Goal: Information Seeking & Learning: Learn about a topic

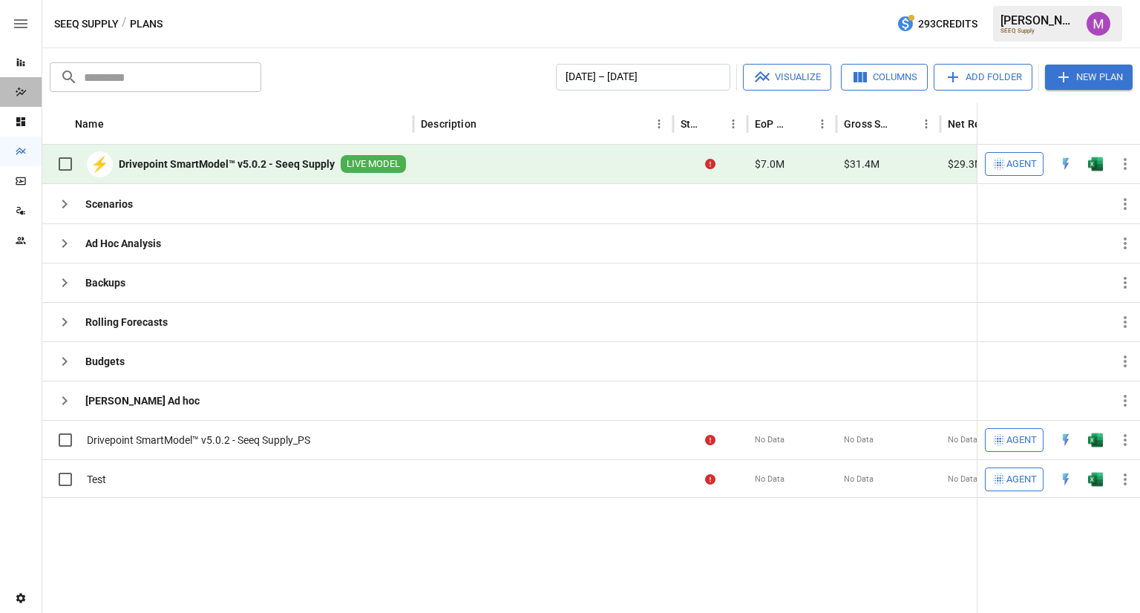
click at [18, 85] on div "Dazzler Studio" at bounding box center [21, 92] width 42 height 30
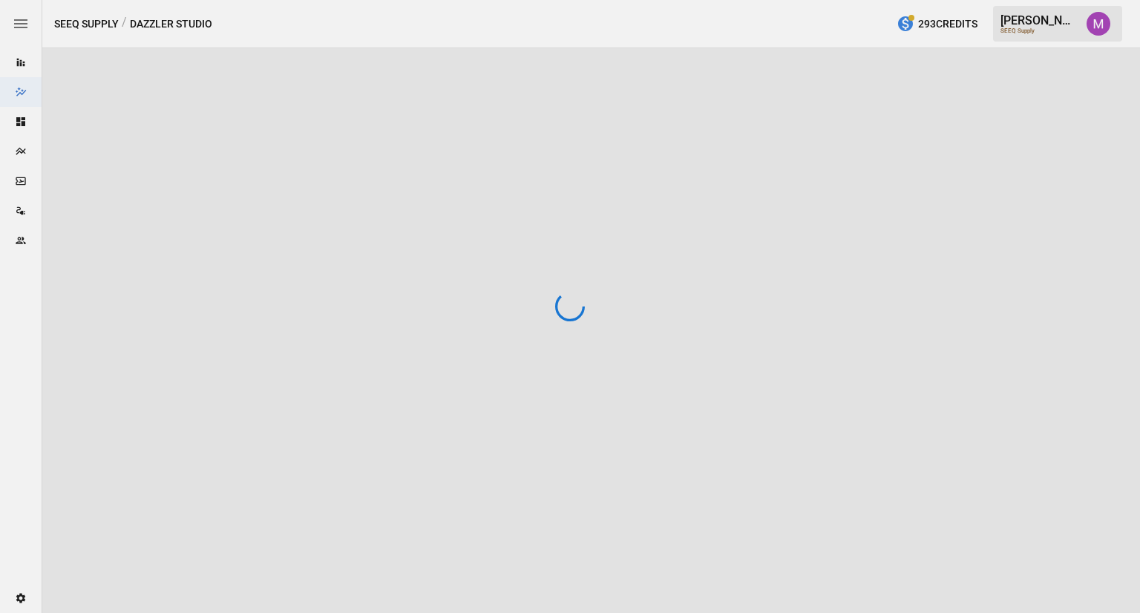
click at [19, 67] on div at bounding box center [570, 306] width 1140 height 613
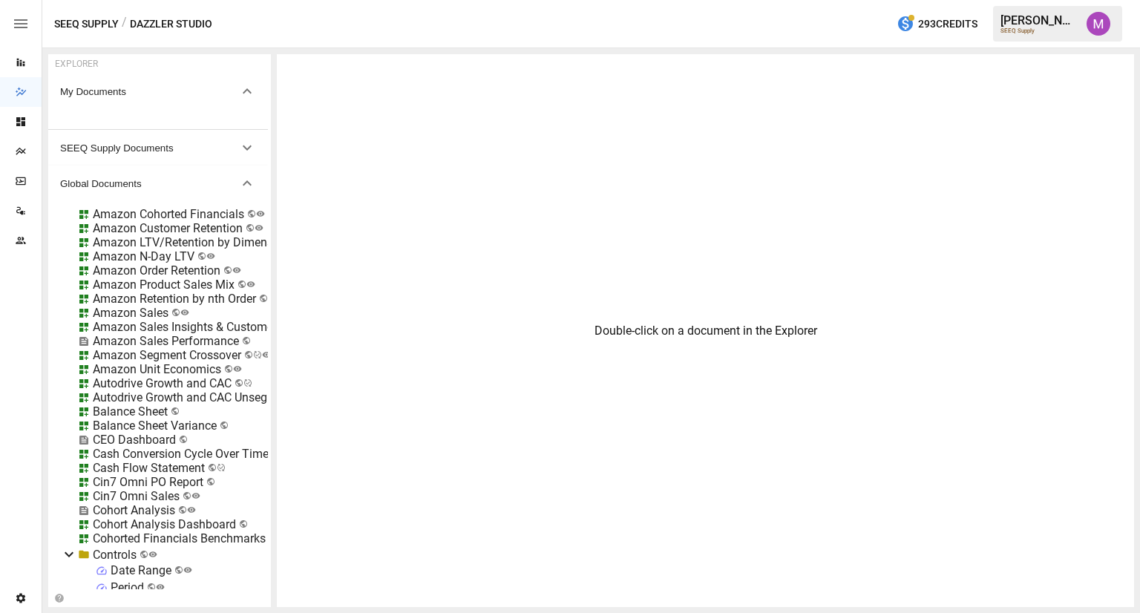
click at [24, 52] on div "Reports" at bounding box center [21, 63] width 42 height 30
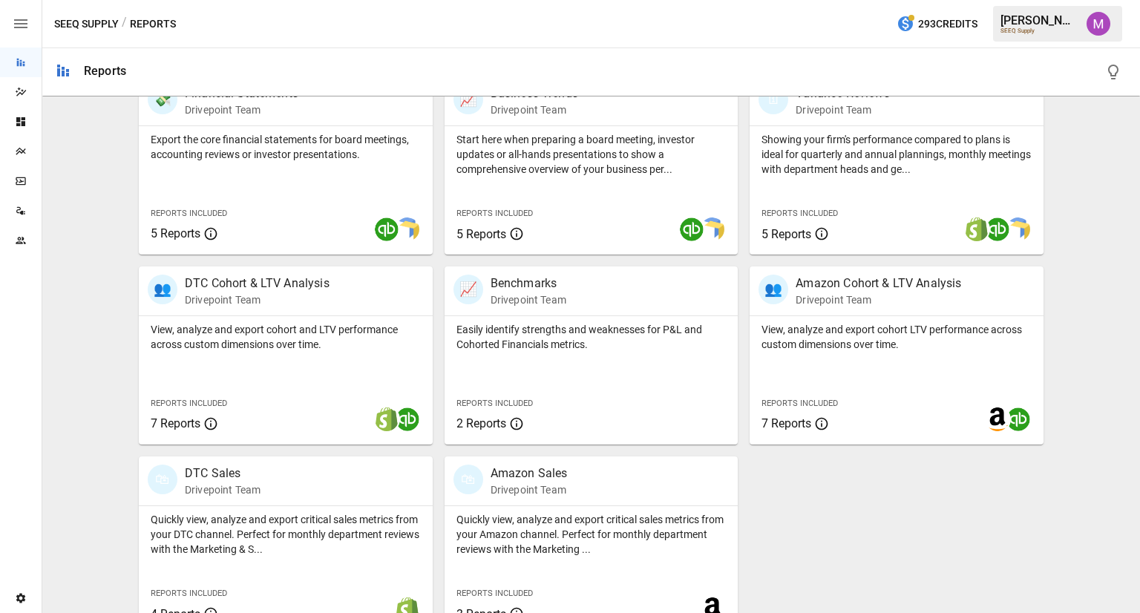
scroll to position [327, 0]
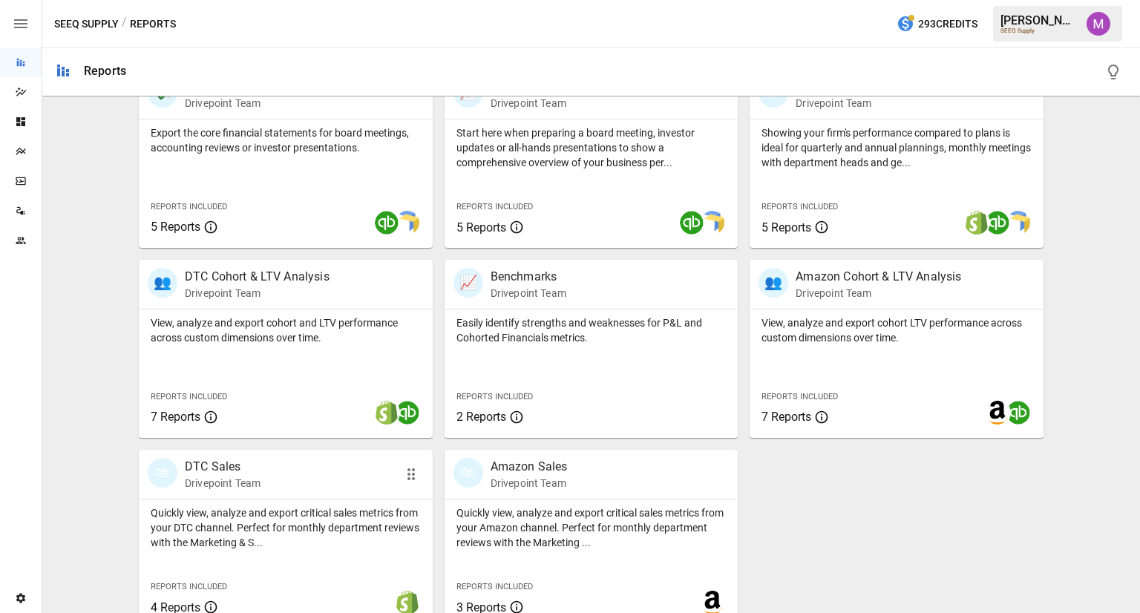
click at [295, 486] on div "🛍 DTC Sales Drivepoint Team" at bounding box center [263, 474] width 230 height 33
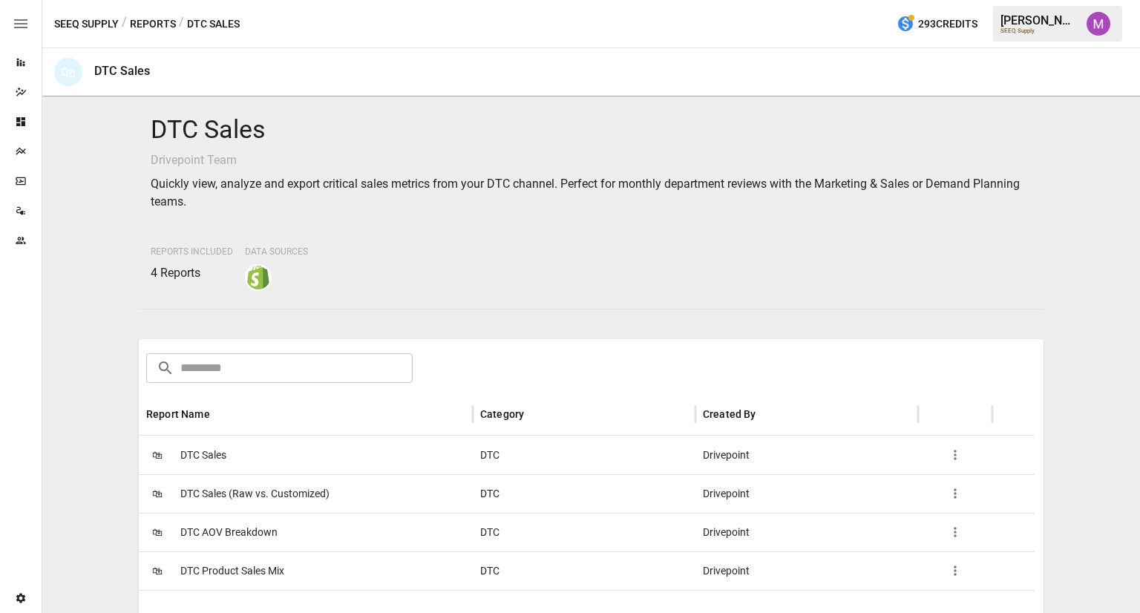
scroll to position [219, 0]
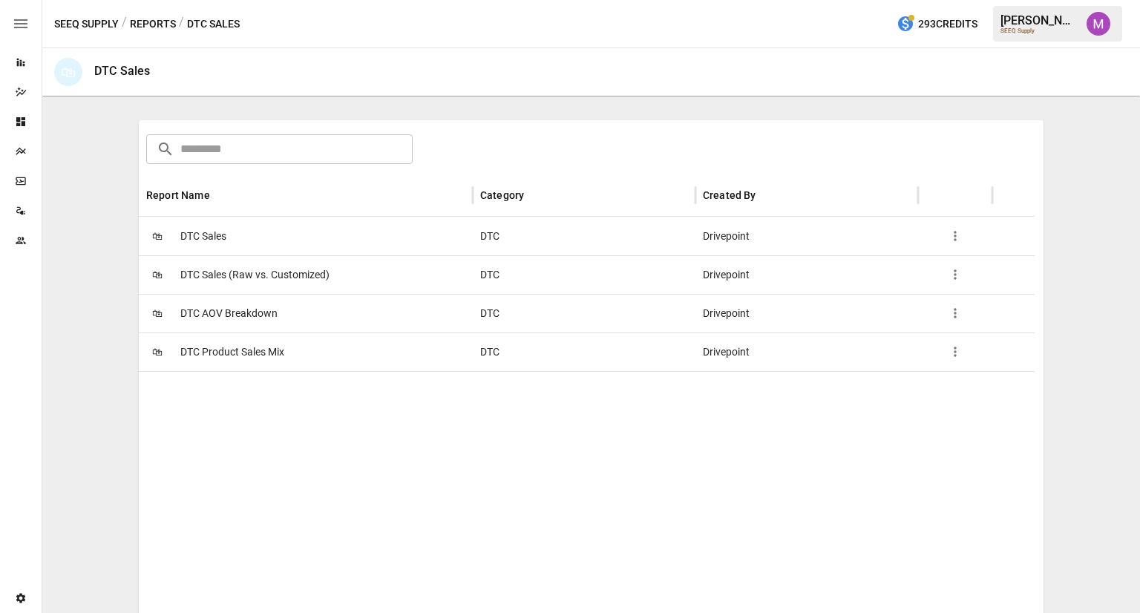
click at [211, 240] on span "DTC Sales" at bounding box center [203, 236] width 46 height 38
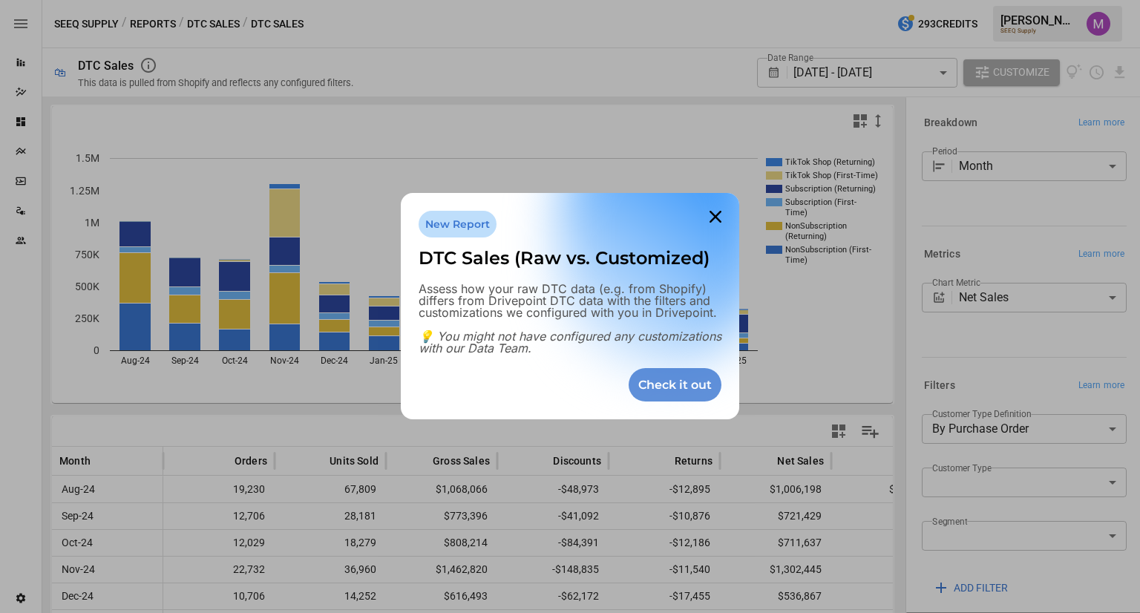
click at [684, 387] on div "Check it out" at bounding box center [675, 384] width 93 height 33
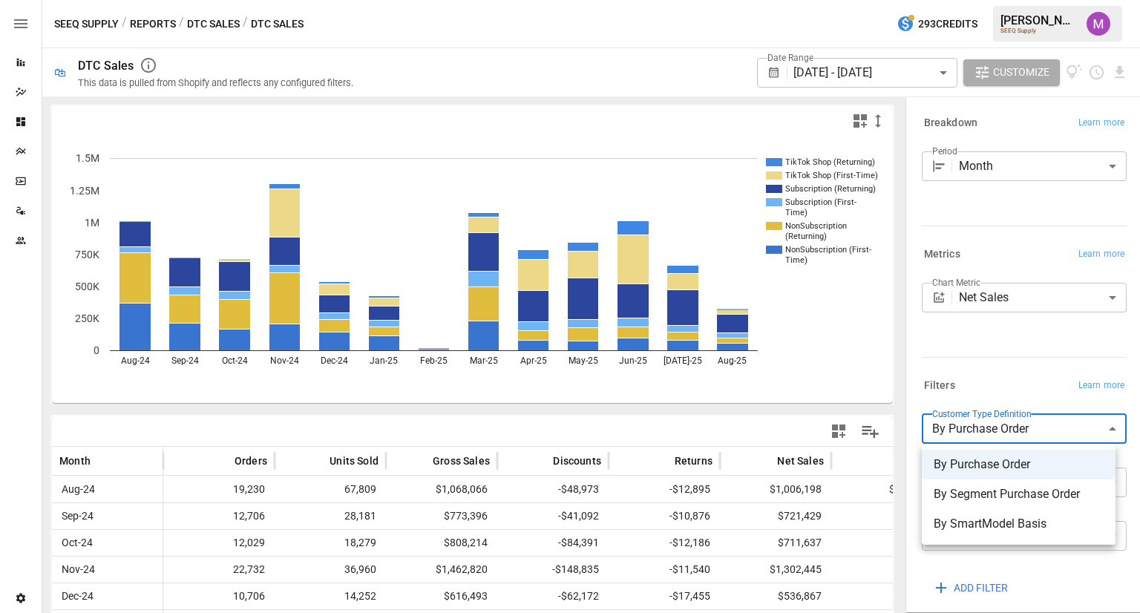
click at [992, 0] on body "Reports Dazzler Studio Dashboards Plans SmartModel ™ Data Sources Team Settings…" at bounding box center [570, 0] width 1140 height 0
click at [998, 359] on div at bounding box center [570, 306] width 1140 height 613
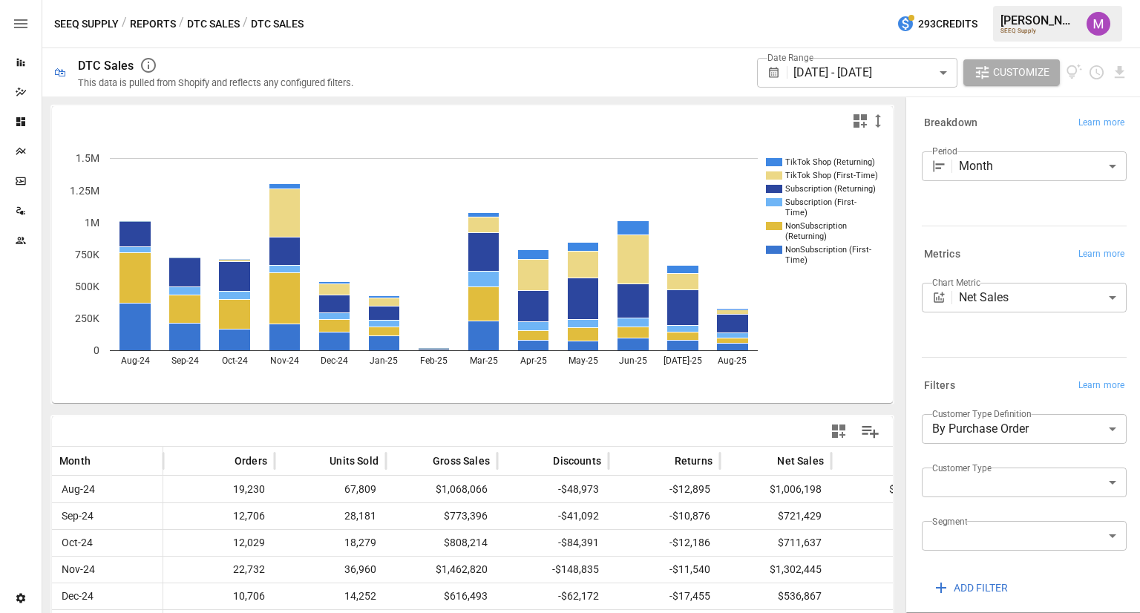
click at [1032, 183] on div "Period Month ***** ​" at bounding box center [1021, 169] width 211 height 48
click at [937, 0] on body "Reports Dazzler Studio Dashboards Plans SmartModel ™ Data Sources Team Settings…" at bounding box center [570, 0] width 1140 height 0
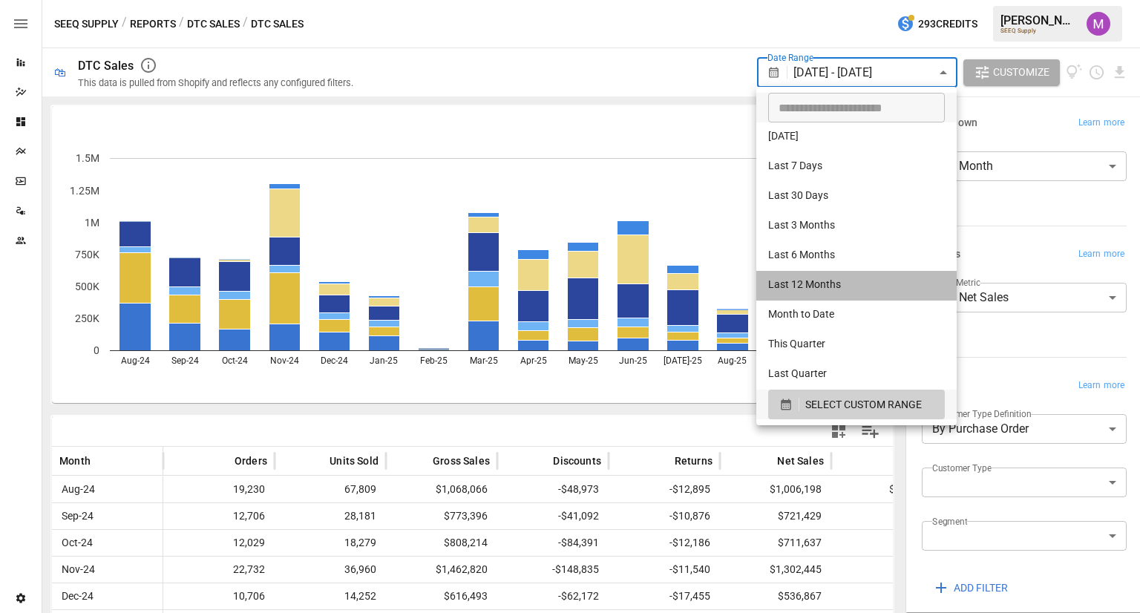
click at [844, 292] on li "Last 12 Months" at bounding box center [856, 286] width 200 height 30
type input "**********"
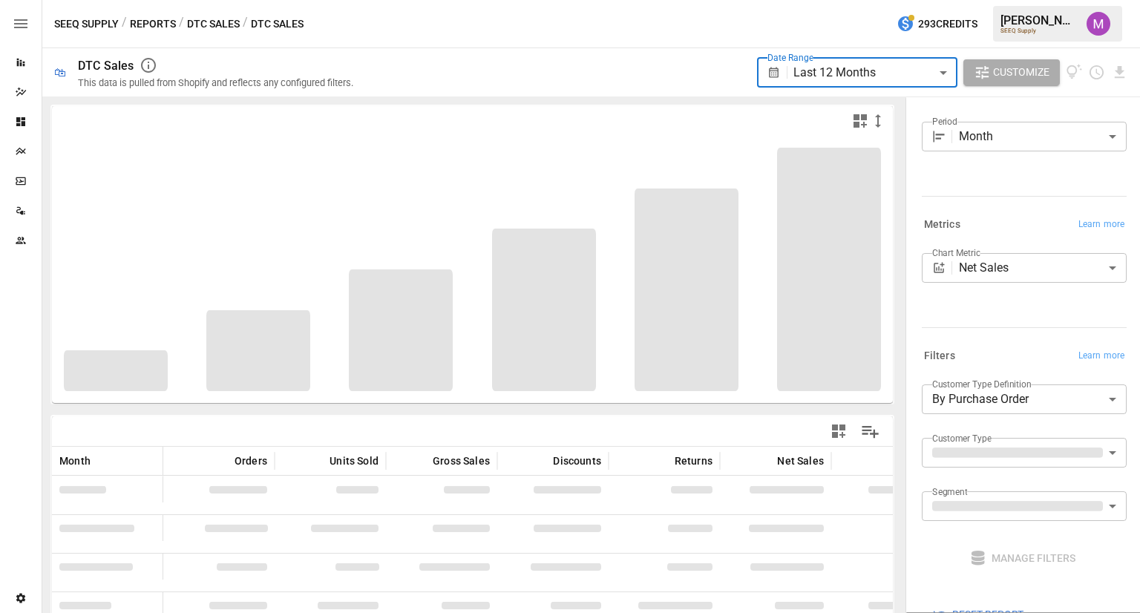
scroll to position [31, 0]
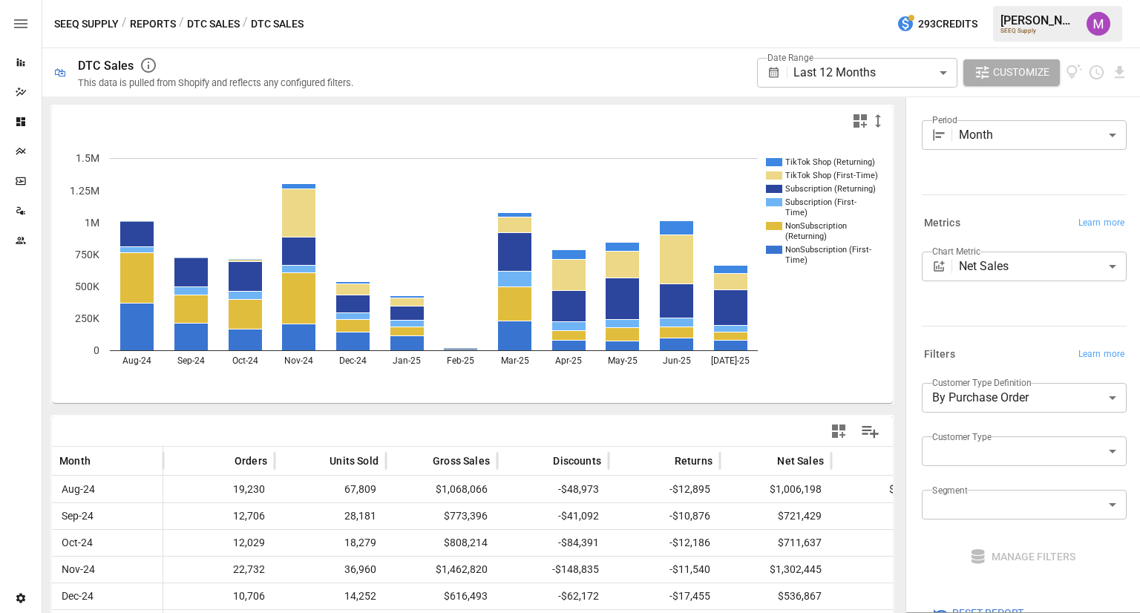
click at [1035, 284] on div "Chart Metric Net Sales ********* ​" at bounding box center [1021, 270] width 211 height 48
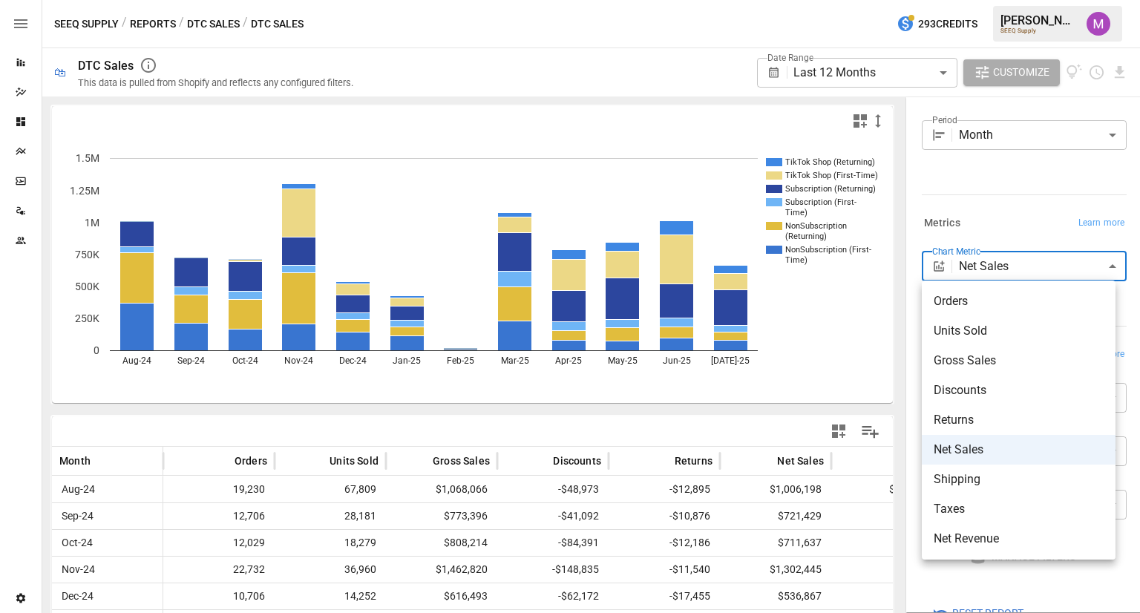
click at [1035, 0] on body "**********" at bounding box center [570, 0] width 1140 height 0
click at [1020, 224] on div at bounding box center [570, 306] width 1140 height 613
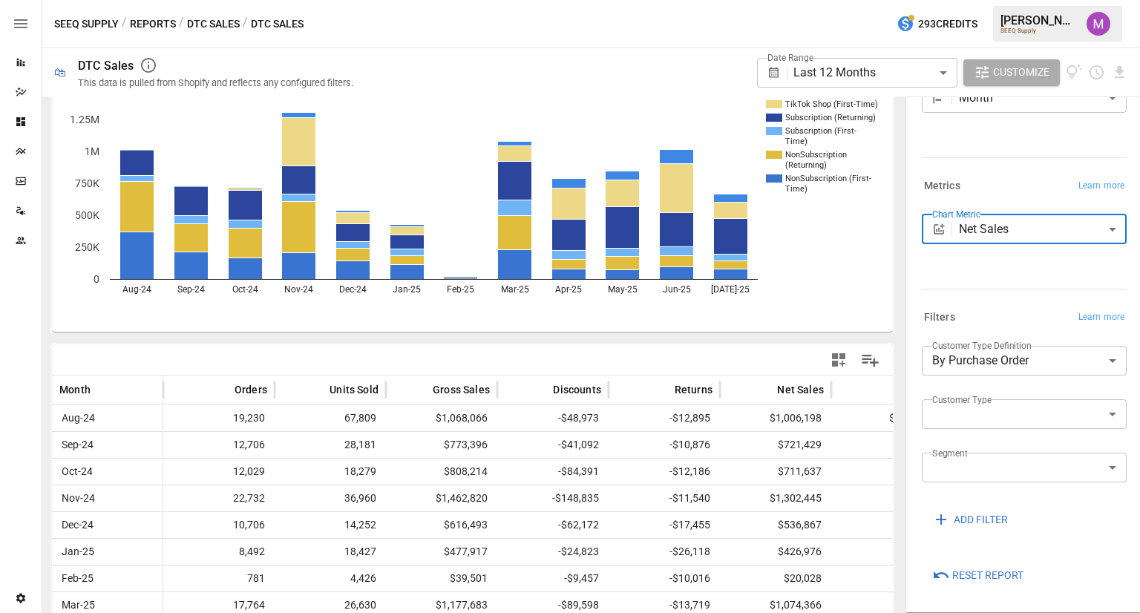
scroll to position [203, 0]
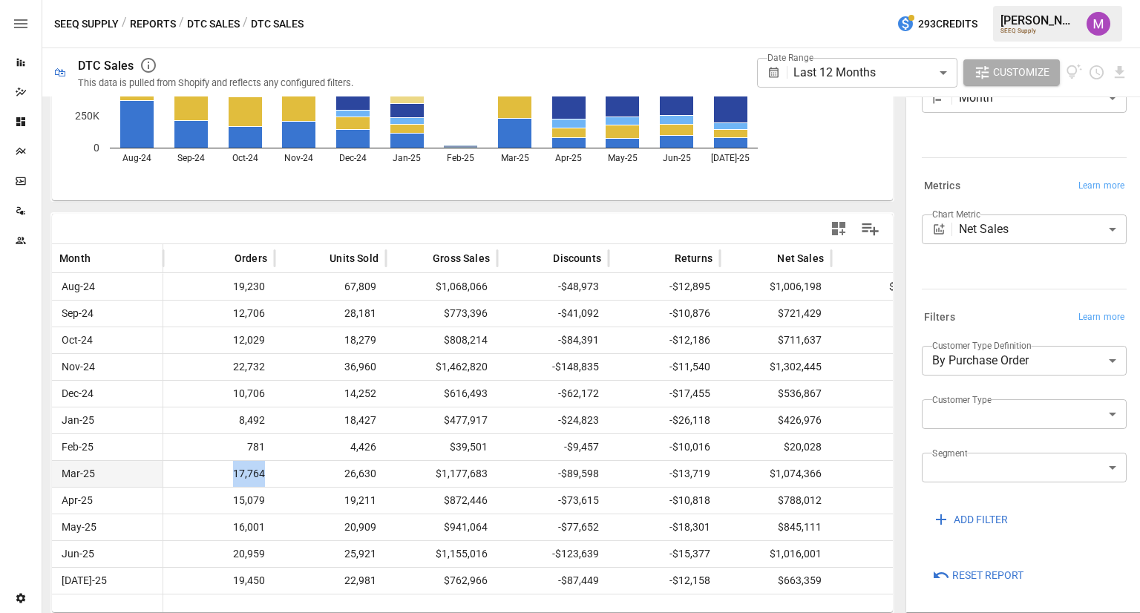
drag, startPoint x: 261, startPoint y: 473, endPoint x: 189, endPoint y: 471, distance: 72.8
click at [189, 471] on div "17,764" at bounding box center [218, 473] width 111 height 27
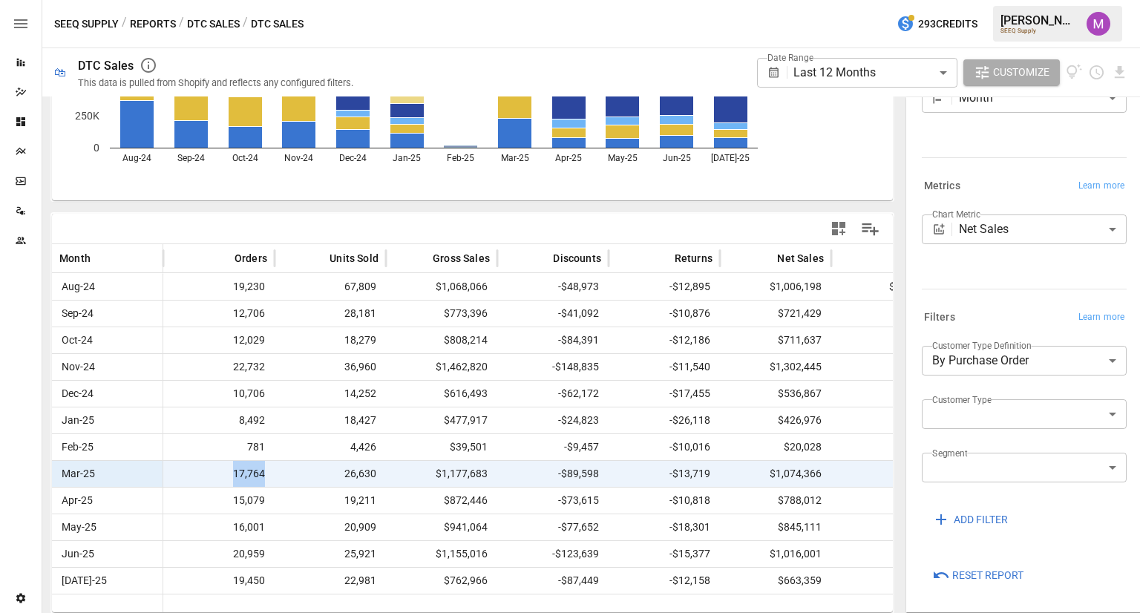
click at [266, 473] on span "17,764" at bounding box center [249, 474] width 36 height 26
drag, startPoint x: 278, startPoint y: 474, endPoint x: 210, endPoint y: 470, distance: 68.4
click at [210, 470] on div "Mar-25 17,764 26,630 $1,177,683 -$89,598 -$13,719 $1,074,366 $48,018 $50,646" at bounding box center [608, 473] width 1113 height 27
click at [210, 470] on div "17,764" at bounding box center [218, 473] width 111 height 27
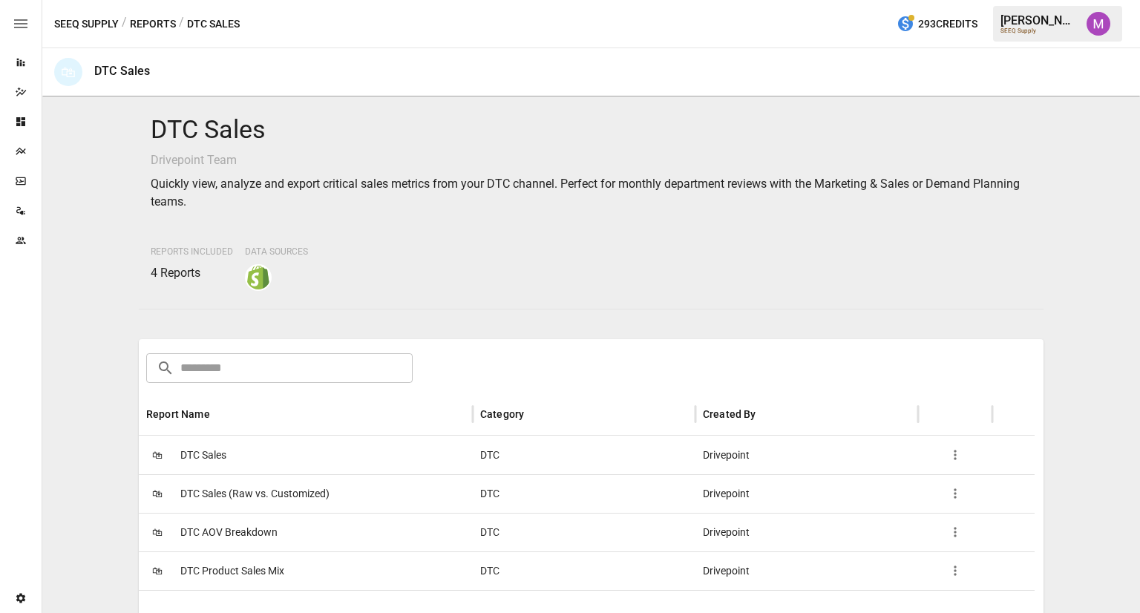
scroll to position [229, 0]
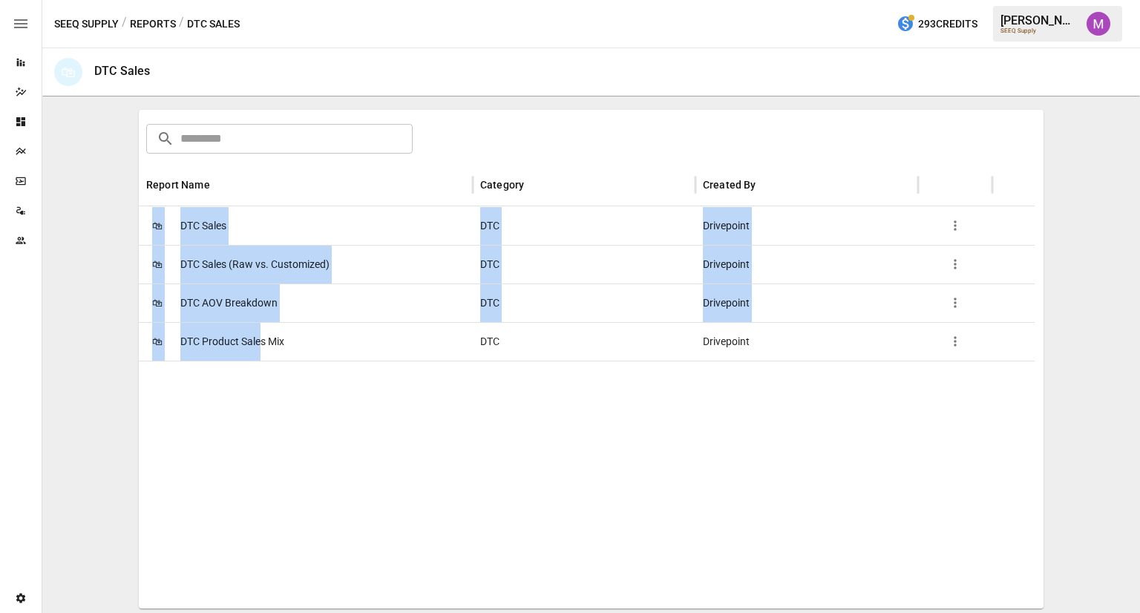
drag, startPoint x: 258, startPoint y: 344, endPoint x: 77, endPoint y: 270, distance: 195.7
click at [77, 270] on div "DTC Sales Drivepoint Team Quickly view, analyze and export critical sales metri…" at bounding box center [591, 125] width 1086 height 505
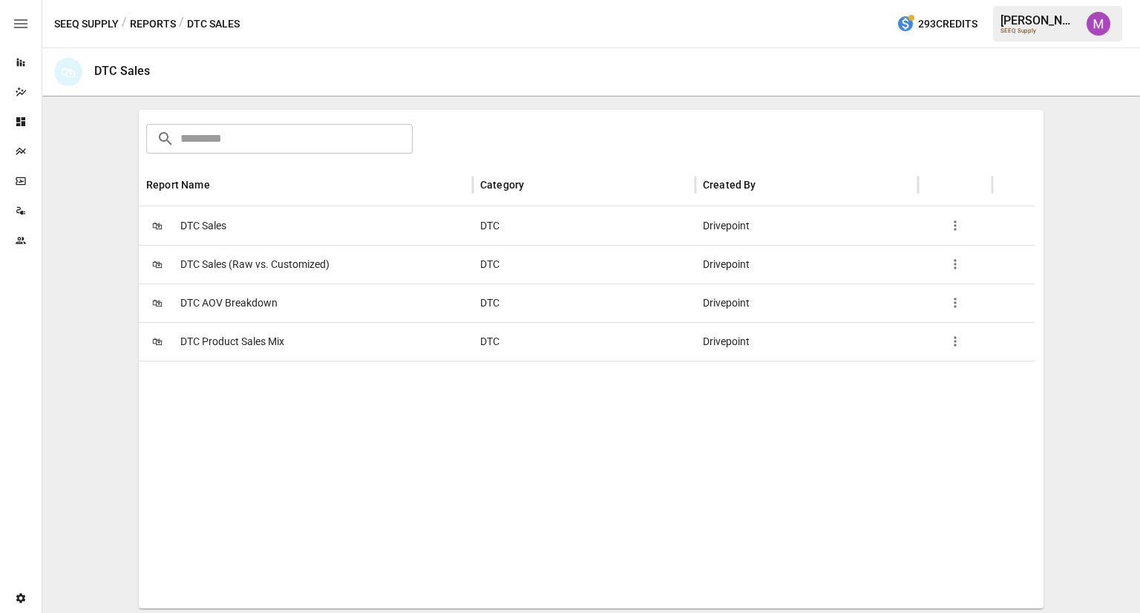
click at [77, 270] on div "DTC Sales Drivepoint Team Quickly view, analyze and export critical sales metri…" at bounding box center [591, 125] width 1086 height 505
drag, startPoint x: 209, startPoint y: 222, endPoint x: 192, endPoint y: 253, distance: 35.9
click at [192, 253] on div "🛍 DTC Sales DTC Drivepoint 🛍 DTC Sales (Raw vs. Customized) DTC Drivepoint 🛍 DT…" at bounding box center [587, 283] width 896 height 154
click at [272, 379] on div at bounding box center [587, 485] width 896 height 248
click at [209, 341] on span "DTC Product Sales Mix" at bounding box center [232, 342] width 104 height 38
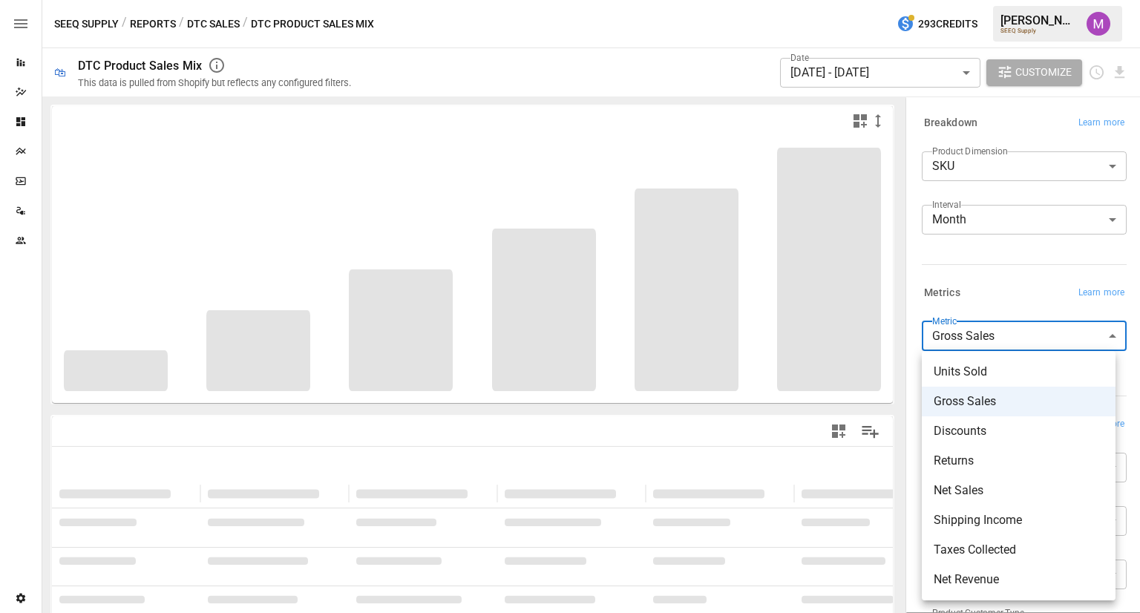
click at [975, 0] on body "**********" at bounding box center [570, 0] width 1140 height 0
click at [966, 256] on div at bounding box center [570, 306] width 1140 height 613
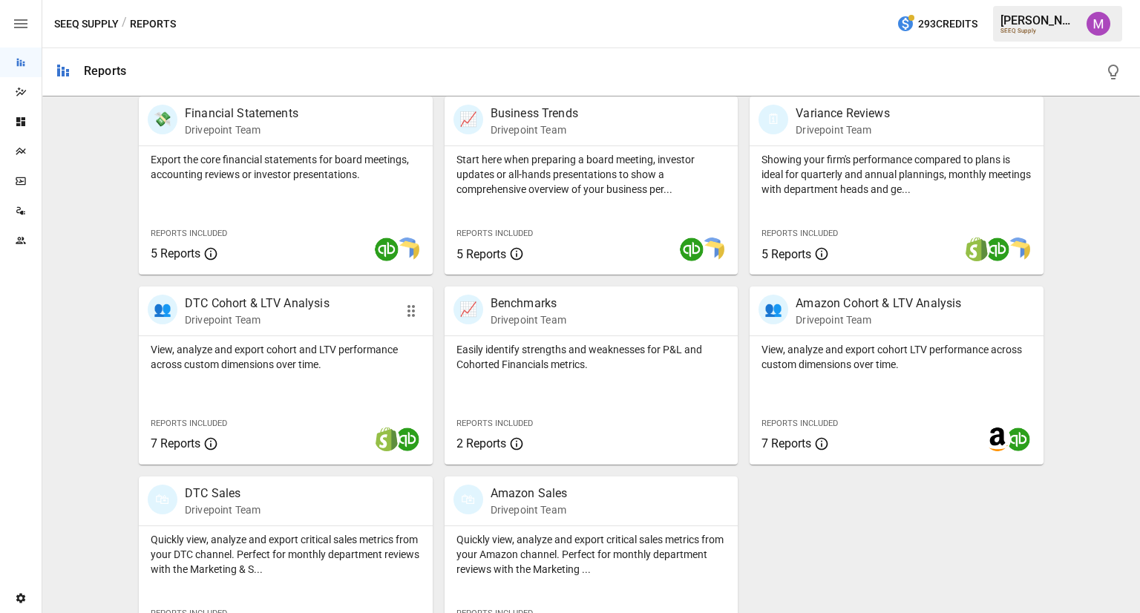
scroll to position [300, 0]
click at [278, 359] on p "View, analyze and export cohort and LTV performance across custom dimensions ov…" at bounding box center [286, 357] width 270 height 30
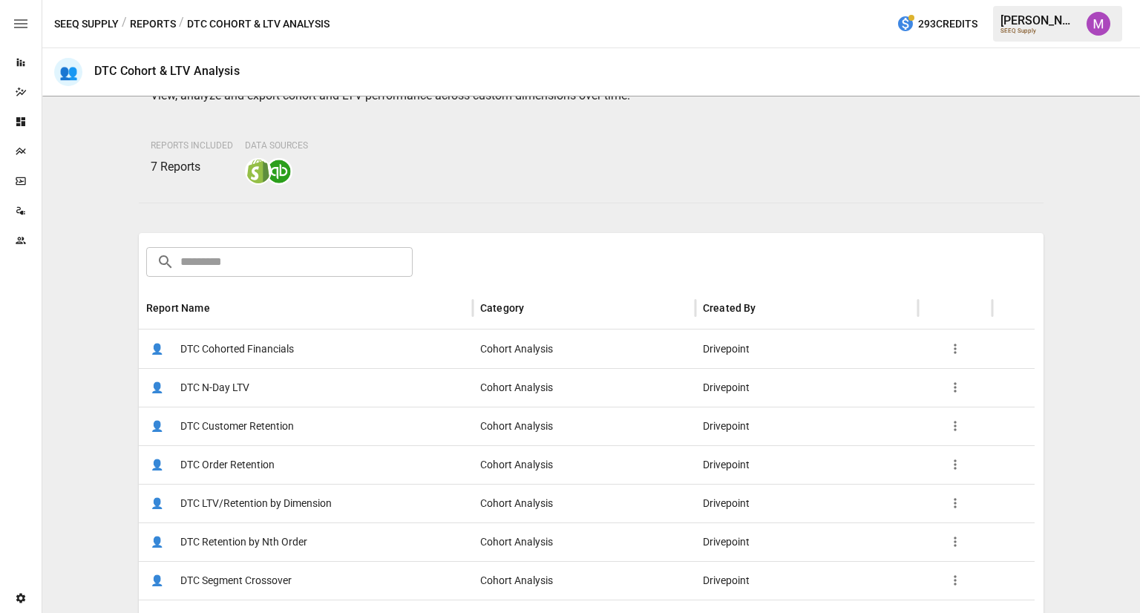
scroll to position [89, 0]
click at [240, 348] on span "DTC Cohorted Financials" at bounding box center [237, 349] width 114 height 38
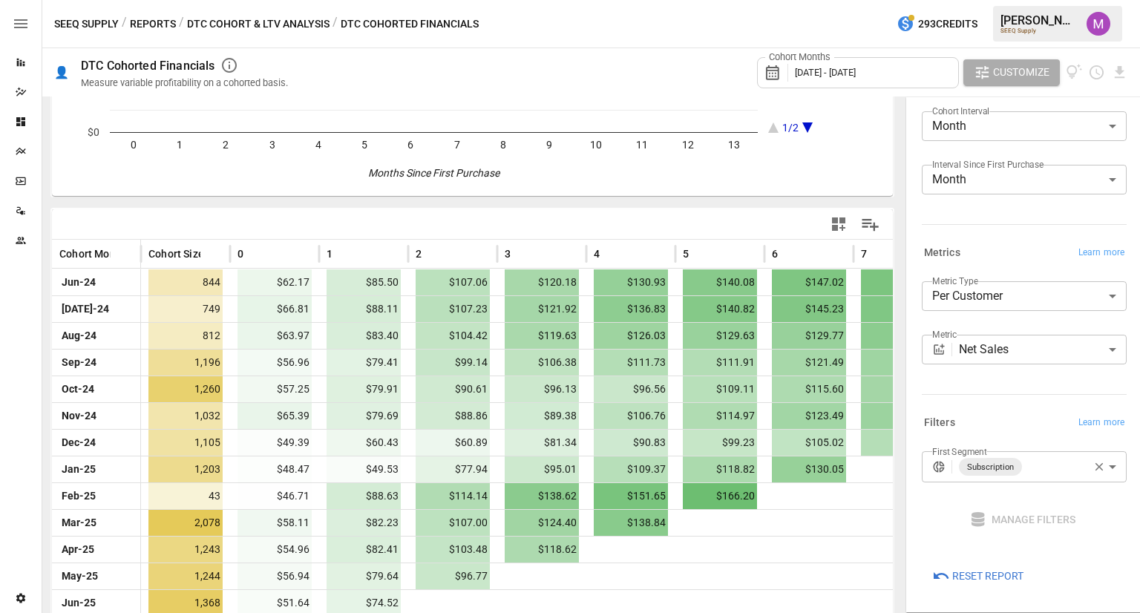
scroll to position [229, 0]
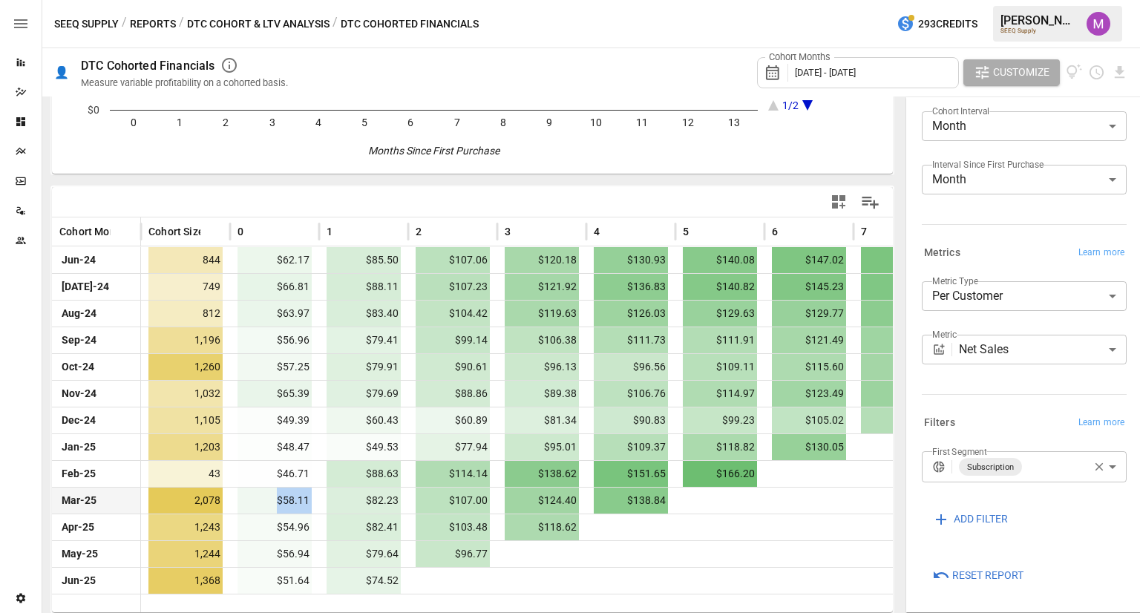
drag, startPoint x: 270, startPoint y: 503, endPoint x: 327, endPoint y: 505, distance: 56.5
click at [327, 505] on div "Mar-25 2,078 $58.11 $82.23 $107.00 $124.40 $138.84" at bounding box center [764, 500] width 1425 height 27
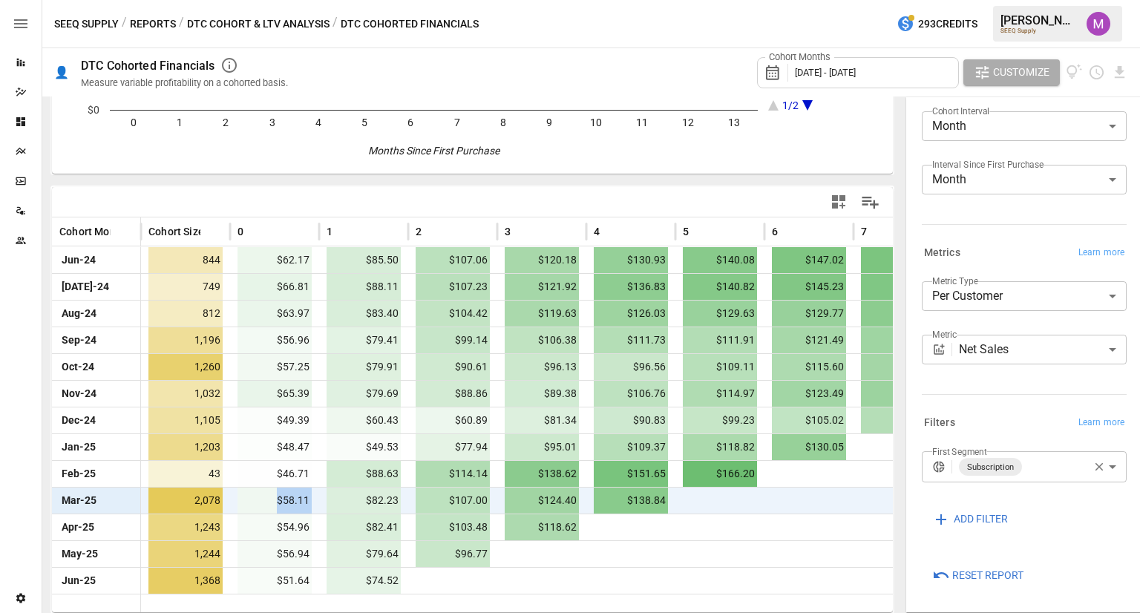
click at [356, 494] on span "$82.23" at bounding box center [364, 501] width 74 height 26
drag, startPoint x: 360, startPoint y: 500, endPoint x: 413, endPoint y: 500, distance: 53.4
click at [413, 500] on div "Mar-25 2,078 $58.11 $82.23 $107.00 $124.40 $138.84" at bounding box center [764, 500] width 1425 height 27
click at [442, 498] on span "$107.00" at bounding box center [453, 501] width 74 height 26
drag, startPoint x: 445, startPoint y: 498, endPoint x: 491, endPoint y: 501, distance: 46.9
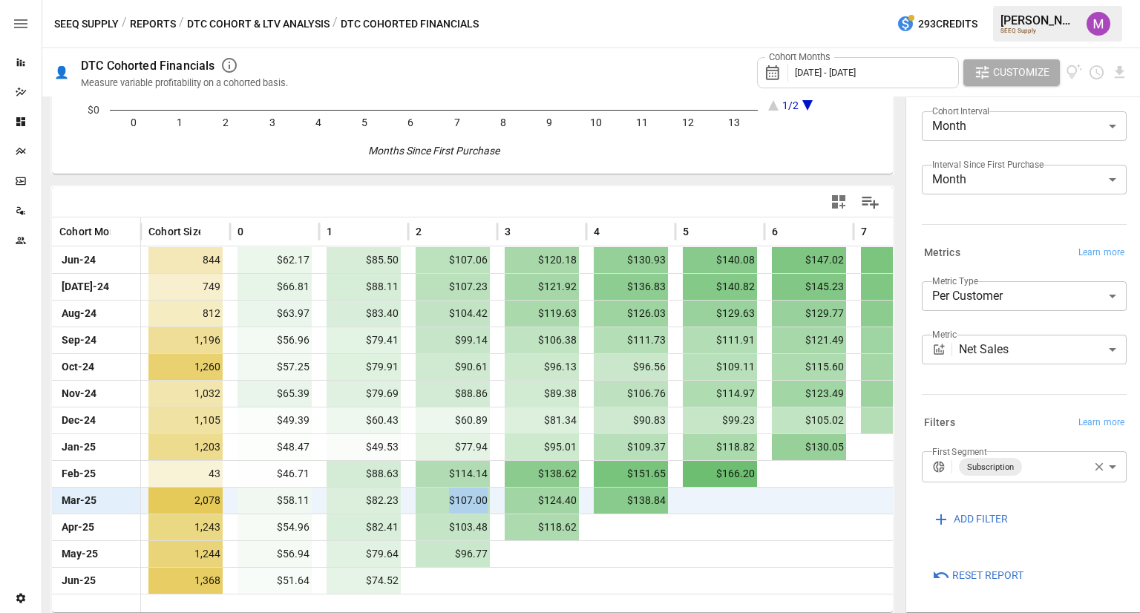
click at [491, 501] on div "$107.00" at bounding box center [452, 500] width 89 height 27
click at [537, 504] on span "$124.40" at bounding box center [542, 501] width 74 height 26
drag, startPoint x: 534, startPoint y: 498, endPoint x: 596, endPoint y: 500, distance: 61.6
click at [596, 500] on div "Mar-25 2,078 $58.11 $82.23 $107.00 $124.40 $138.84" at bounding box center [764, 500] width 1425 height 27
click at [596, 500] on span "$138.84" at bounding box center [631, 501] width 74 height 26
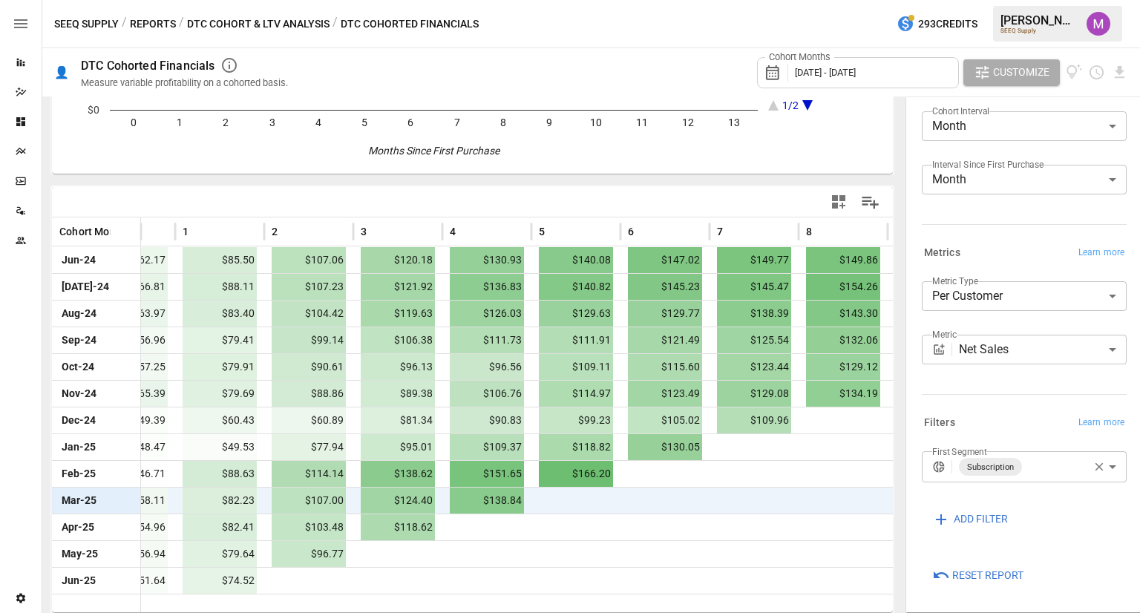
scroll to position [0, 0]
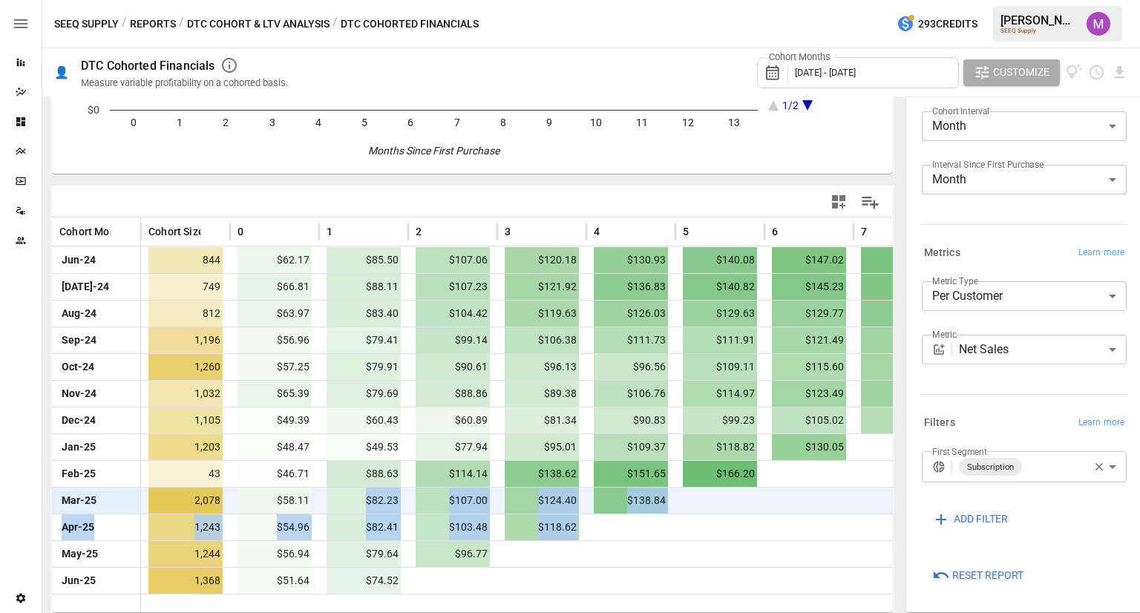
drag, startPoint x: 361, startPoint y: 503, endPoint x: 629, endPoint y: 511, distance: 268.8
click at [629, 511] on div "Mar-25 2,078 $58.11 $82.23 $107.00 $124.40 $138.84" at bounding box center [764, 500] width 1425 height 27
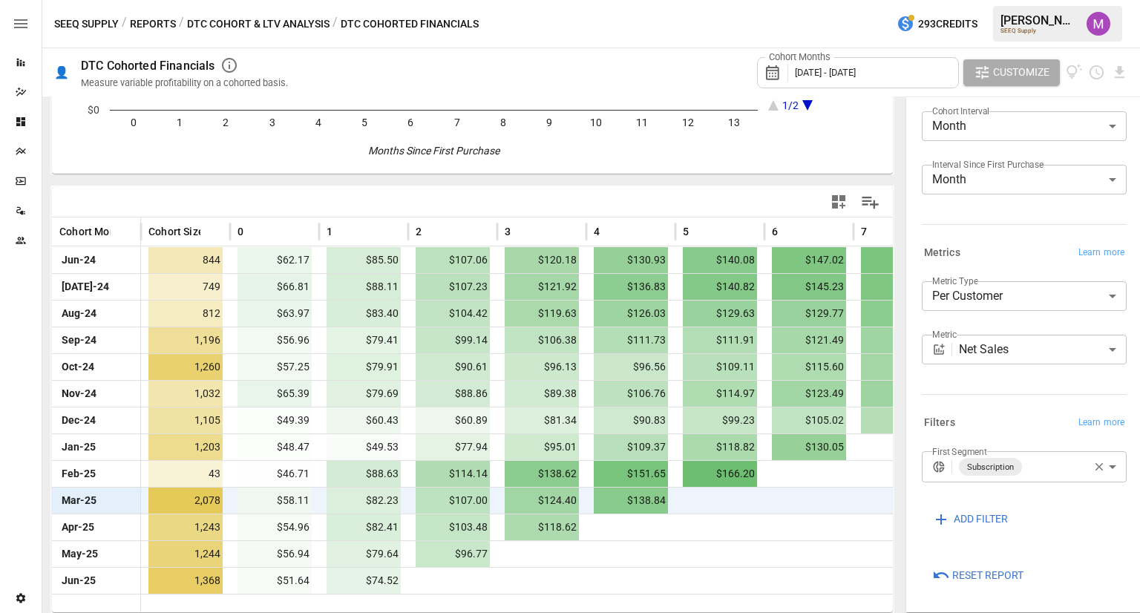
click at [656, 505] on span "$138.84" at bounding box center [631, 501] width 74 height 26
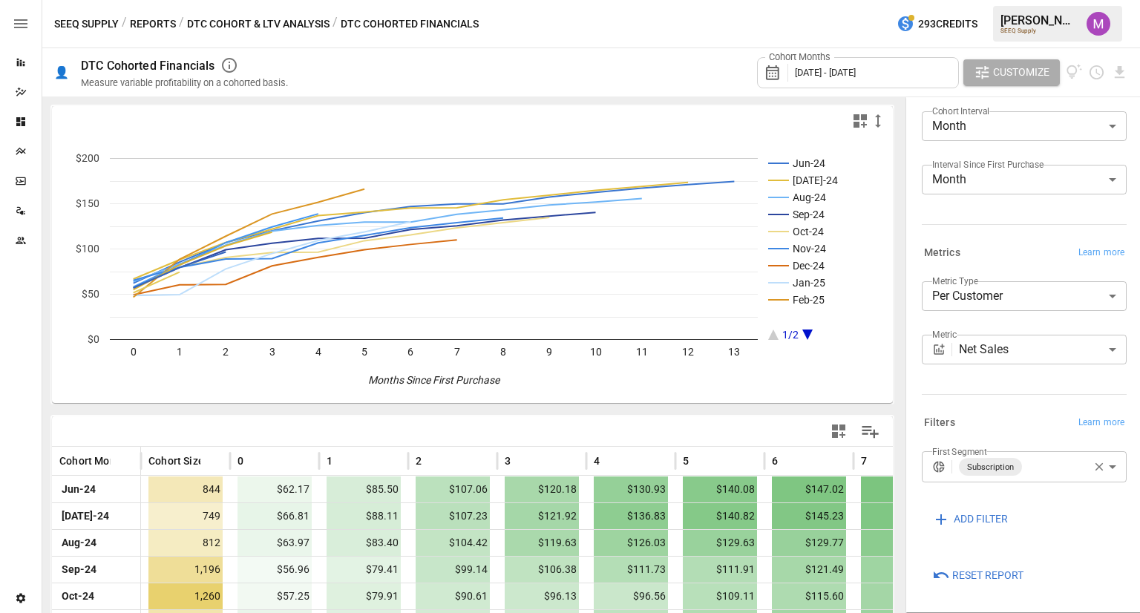
click at [938, 73] on div "Cohort Months [DATE] - [DATE]" at bounding box center [858, 72] width 202 height 31
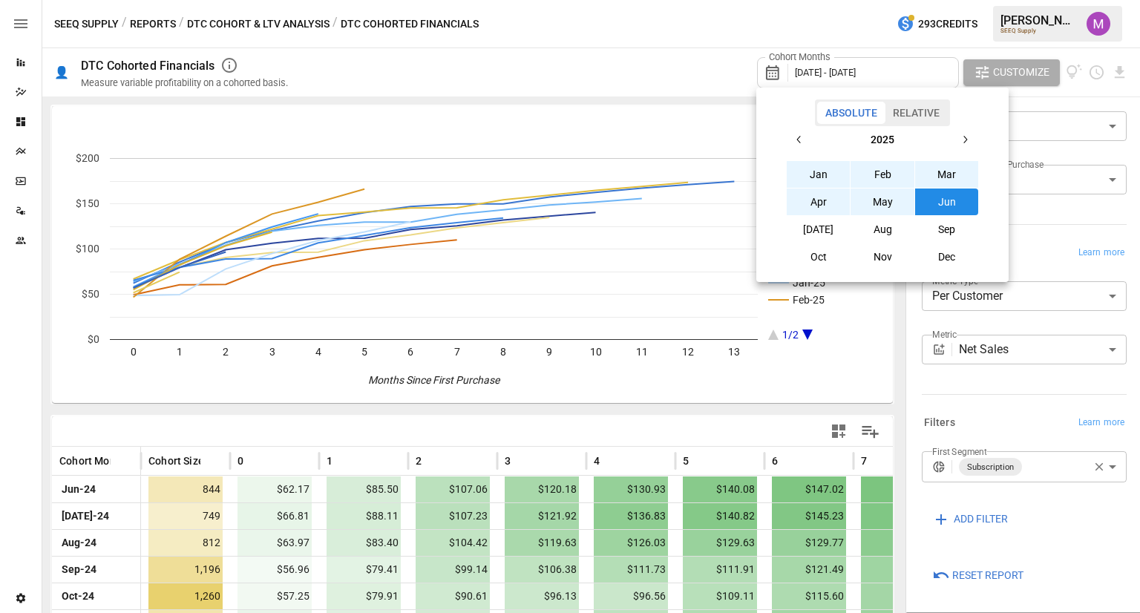
click at [742, 368] on div at bounding box center [570, 306] width 1140 height 613
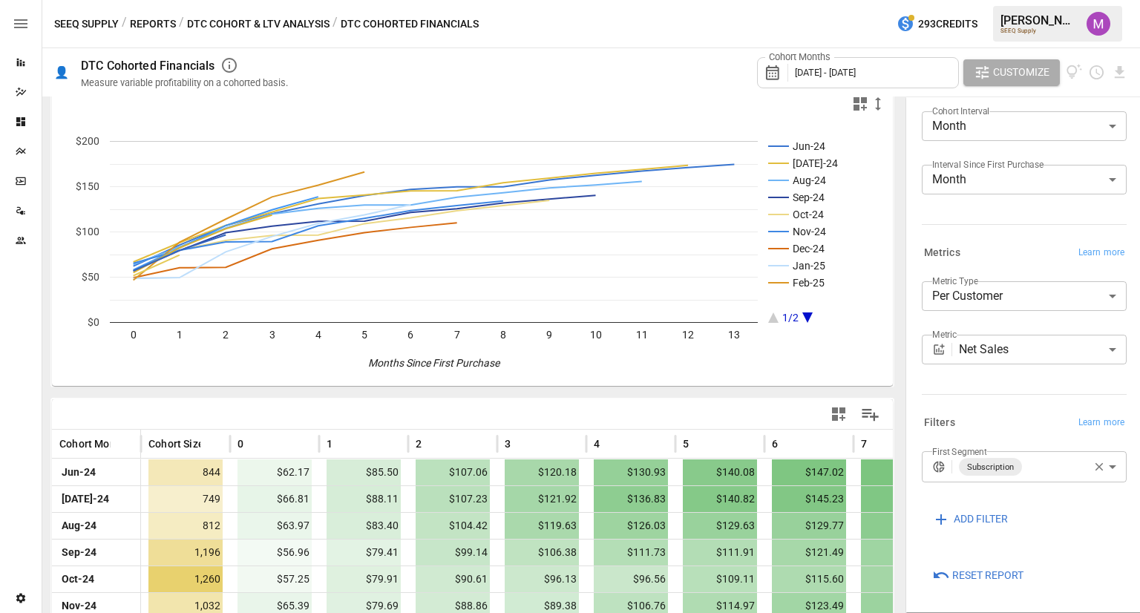
scroll to position [18, 0]
click at [805, 316] on rect "A chart." at bounding box center [820, 231] width 104 height 182
click at [811, 313] on rect "A chart." at bounding box center [820, 231] width 104 height 182
click at [768, 318] on rect "A chart." at bounding box center [820, 231] width 104 height 182
click at [773, 318] on icon "A chart." at bounding box center [773, 317] width 10 height 10
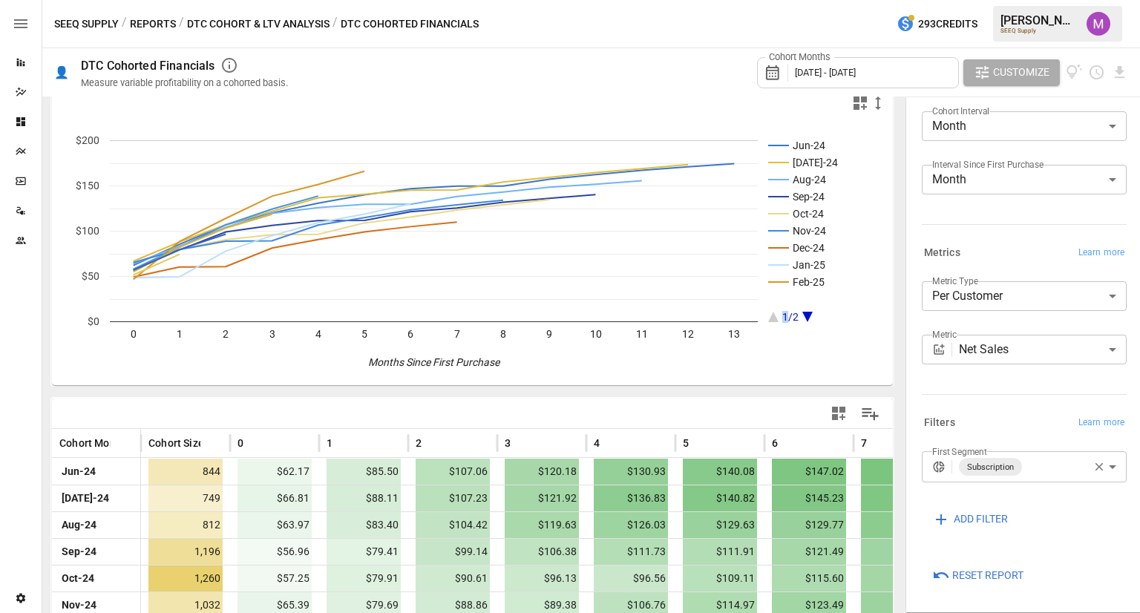
click at [773, 318] on icon "A chart." at bounding box center [773, 317] width 10 height 10
click at [803, 269] on text "Jan-25" at bounding box center [809, 265] width 33 height 12
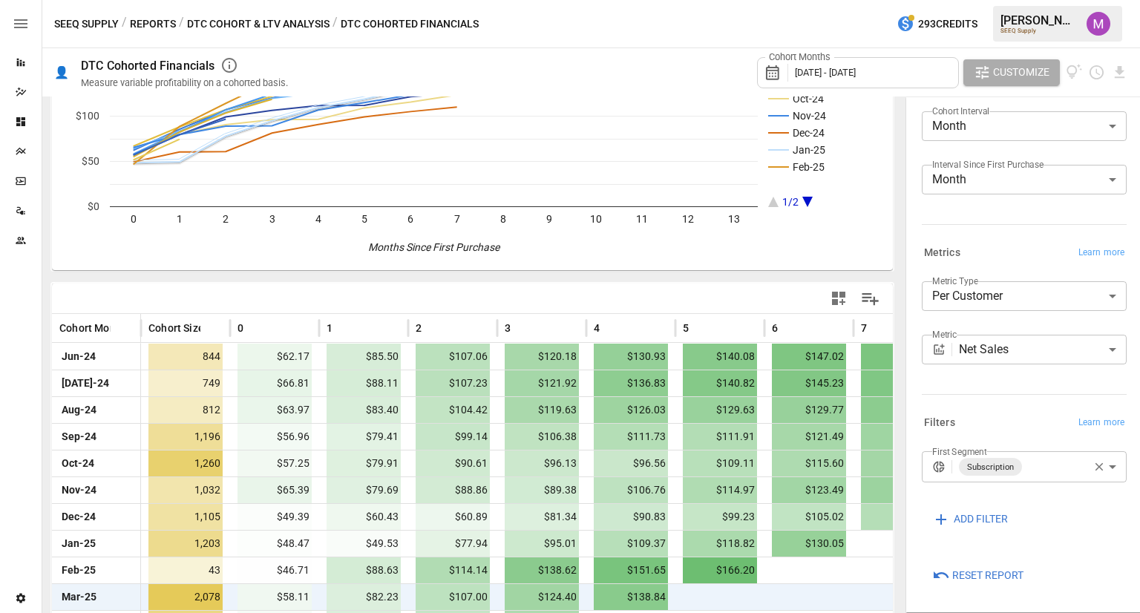
scroll to position [134, 0]
click at [856, 67] on span "[DATE] - [DATE]" at bounding box center [825, 72] width 61 height 11
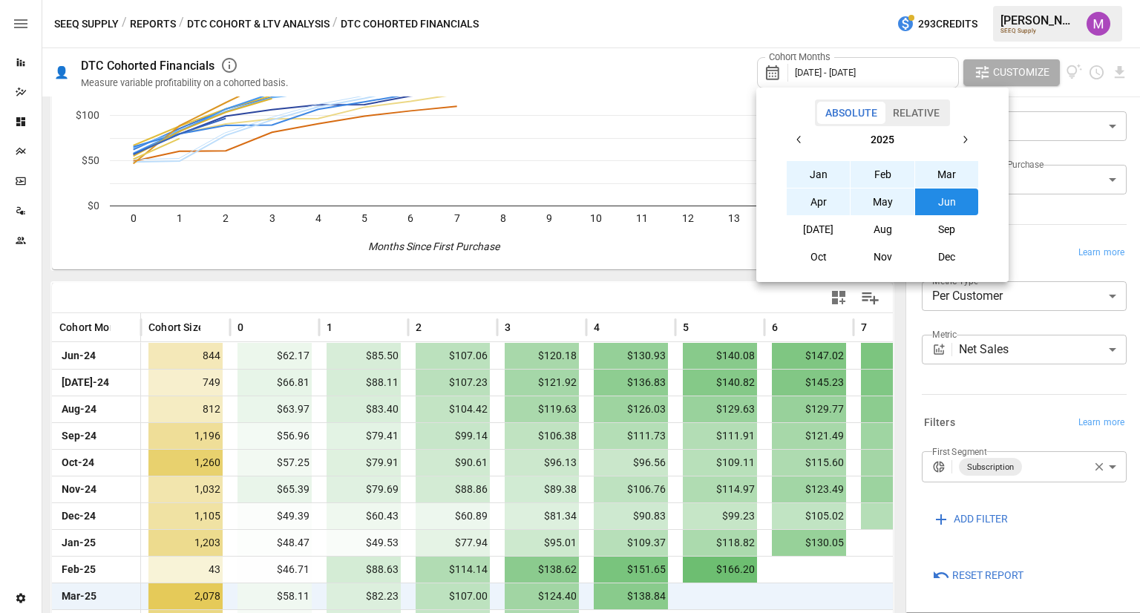
click at [930, 204] on button "Jun" at bounding box center [947, 202] width 64 height 27
click at [804, 145] on icon "button" at bounding box center [799, 140] width 12 height 12
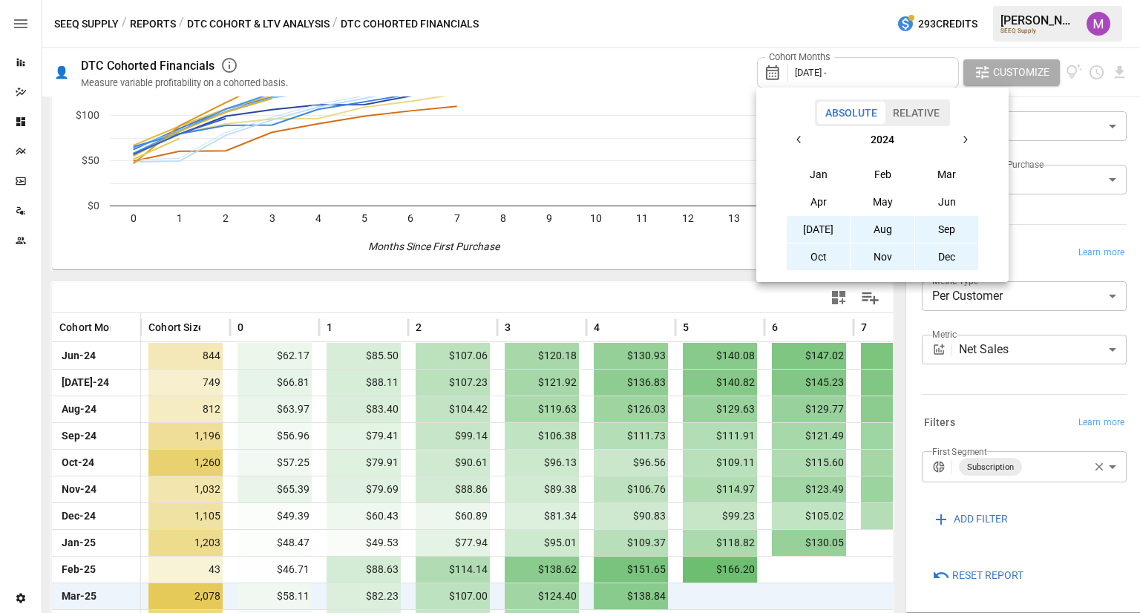
click at [825, 232] on button "[DATE]" at bounding box center [819, 229] width 64 height 27
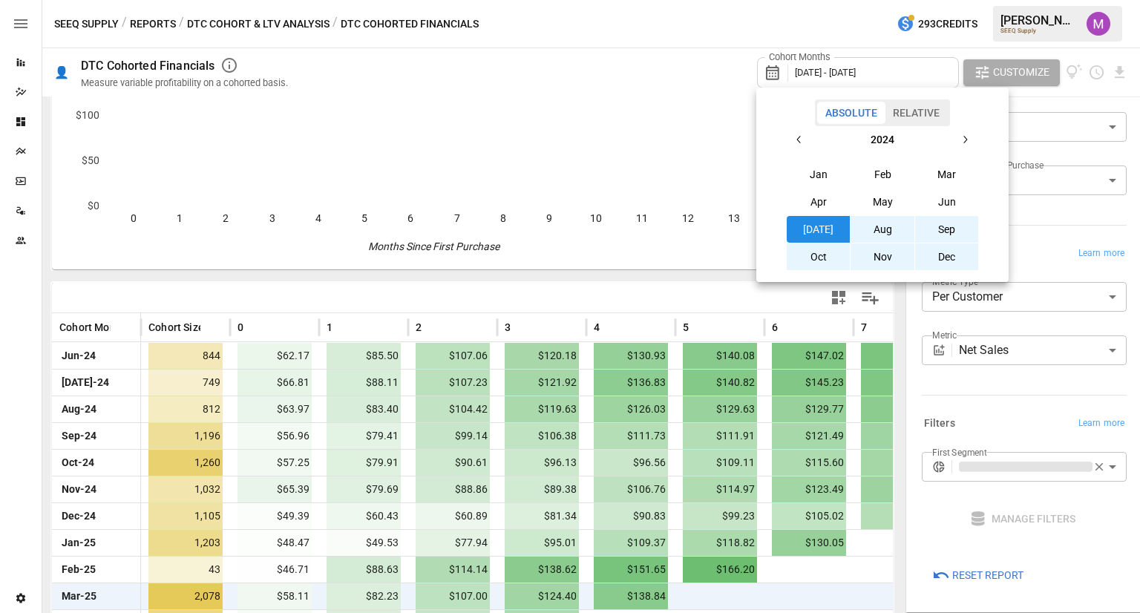
scroll to position [117, 0]
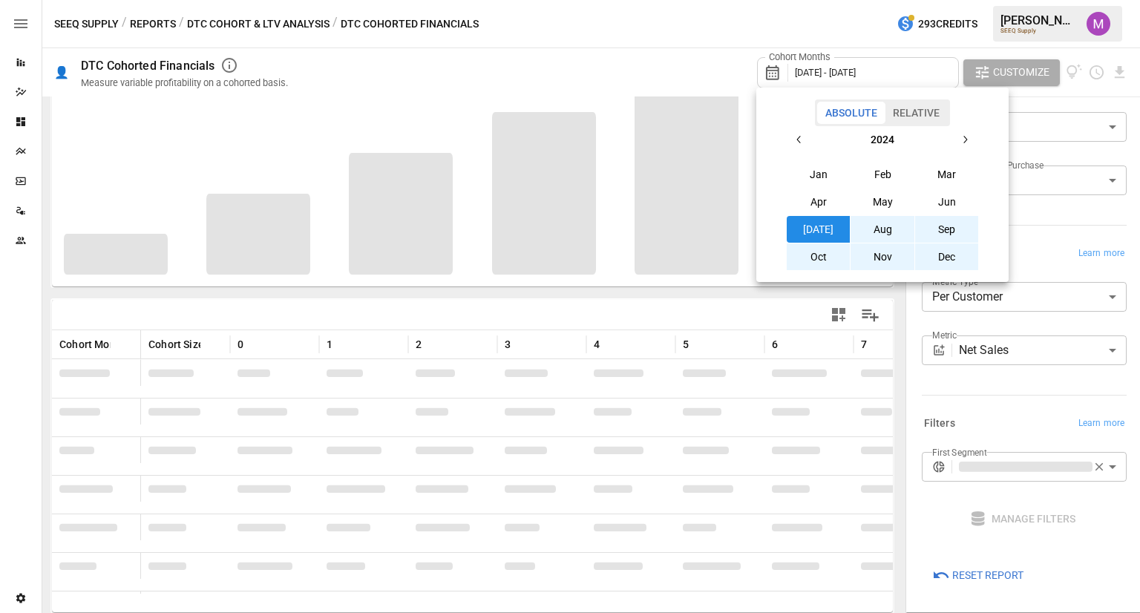
click at [953, 140] on button "button" at bounding box center [965, 139] width 27 height 27
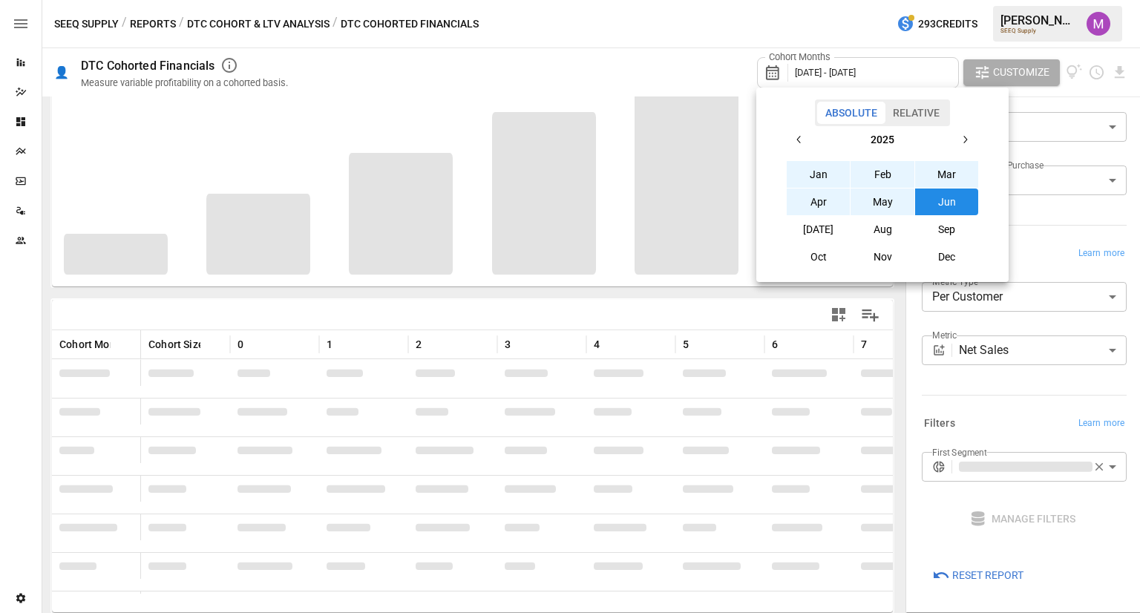
click at [809, 139] on button "button" at bounding box center [799, 139] width 27 height 27
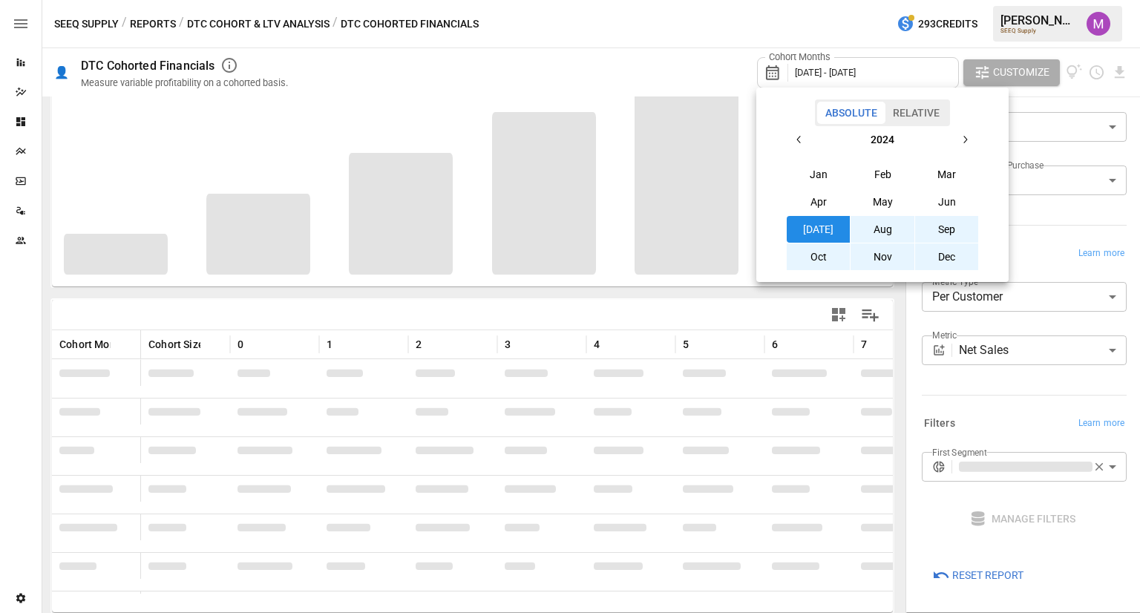
click at [822, 225] on button "[DATE]" at bounding box center [819, 229] width 64 height 27
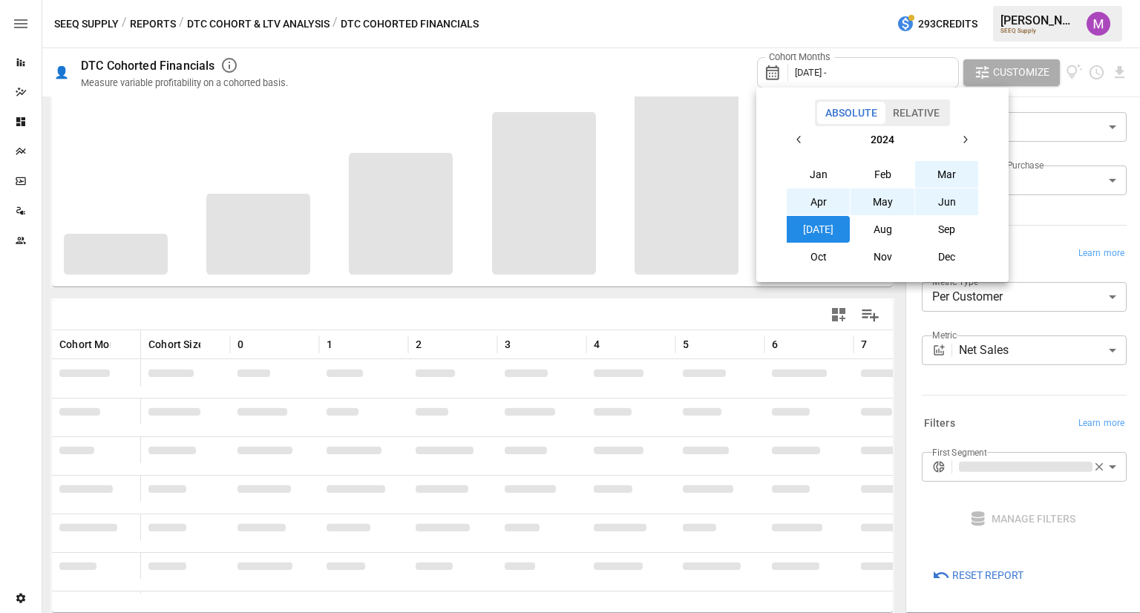
click at [955, 140] on button "button" at bounding box center [965, 139] width 27 height 27
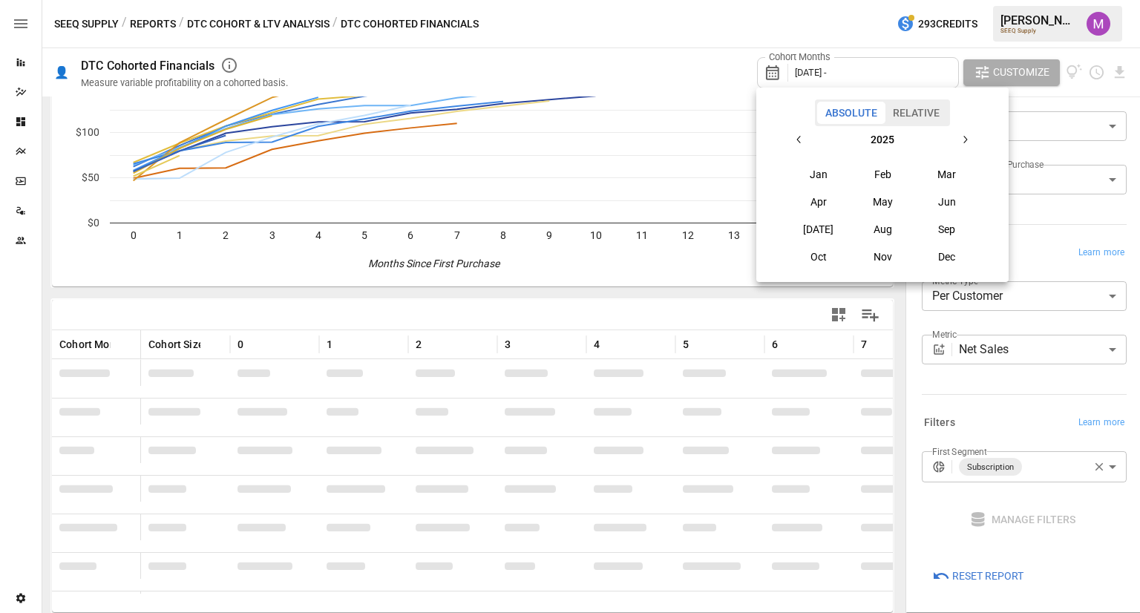
scroll to position [134, 0]
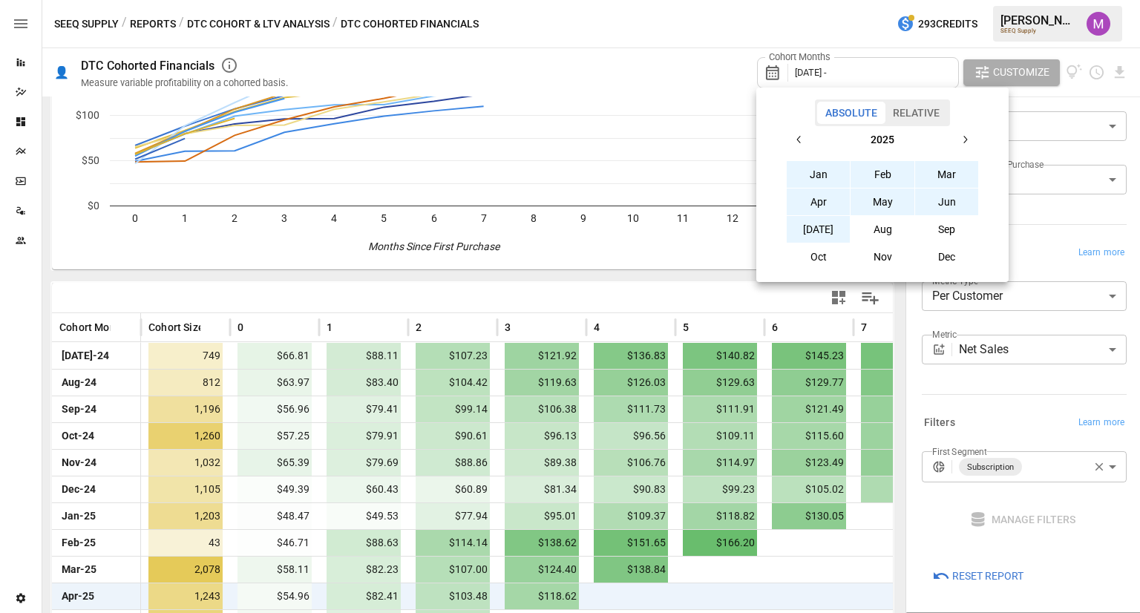
click at [819, 232] on button "[DATE]" at bounding box center [819, 229] width 64 height 27
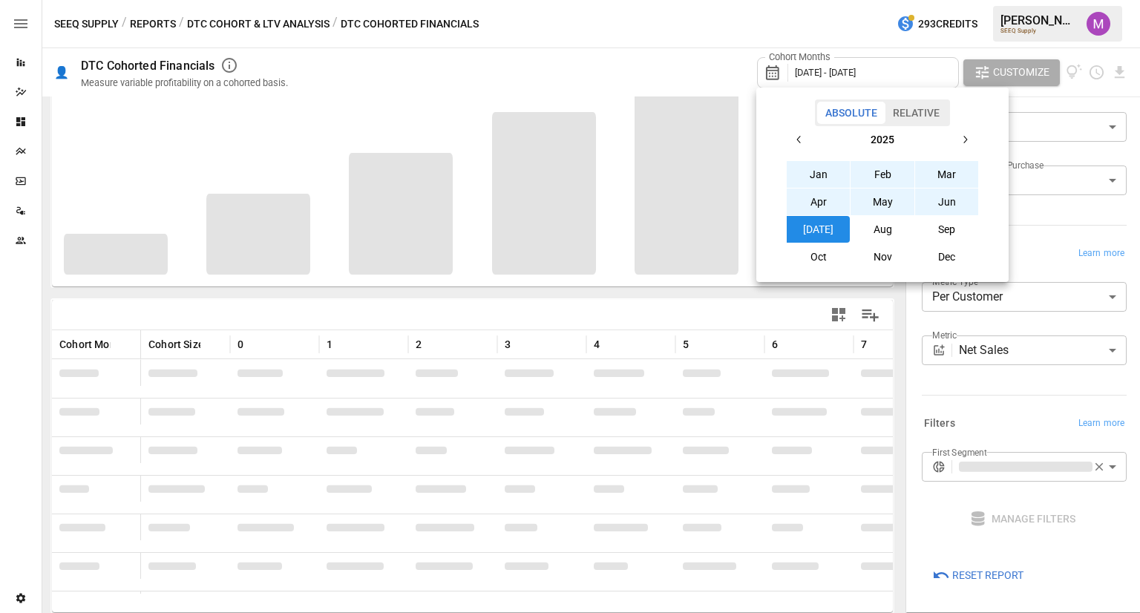
click at [693, 318] on div at bounding box center [570, 306] width 1140 height 613
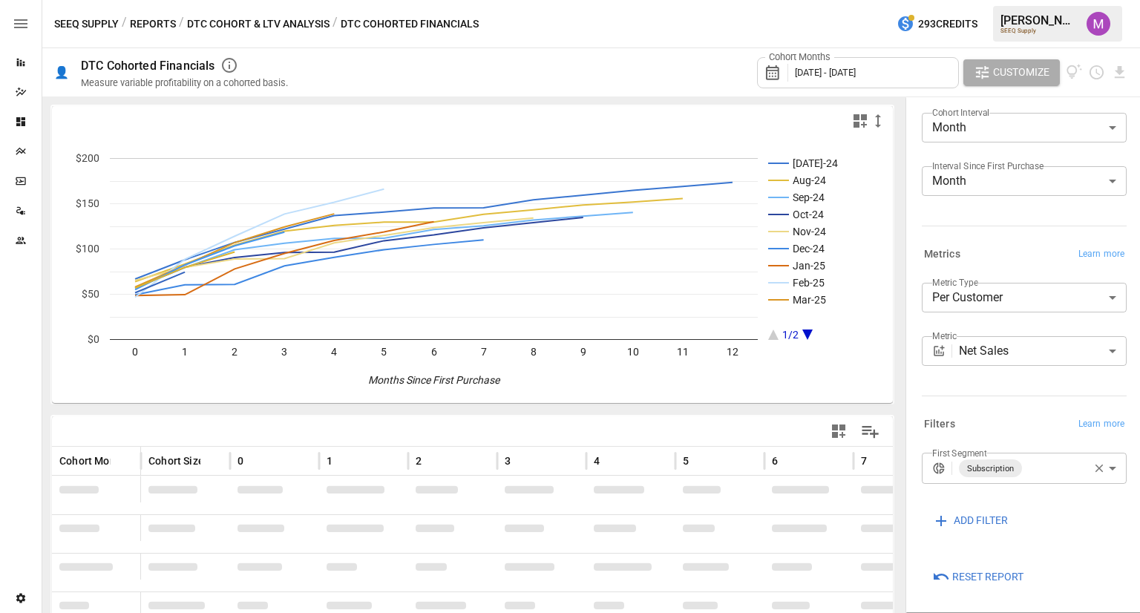
scroll to position [40, 0]
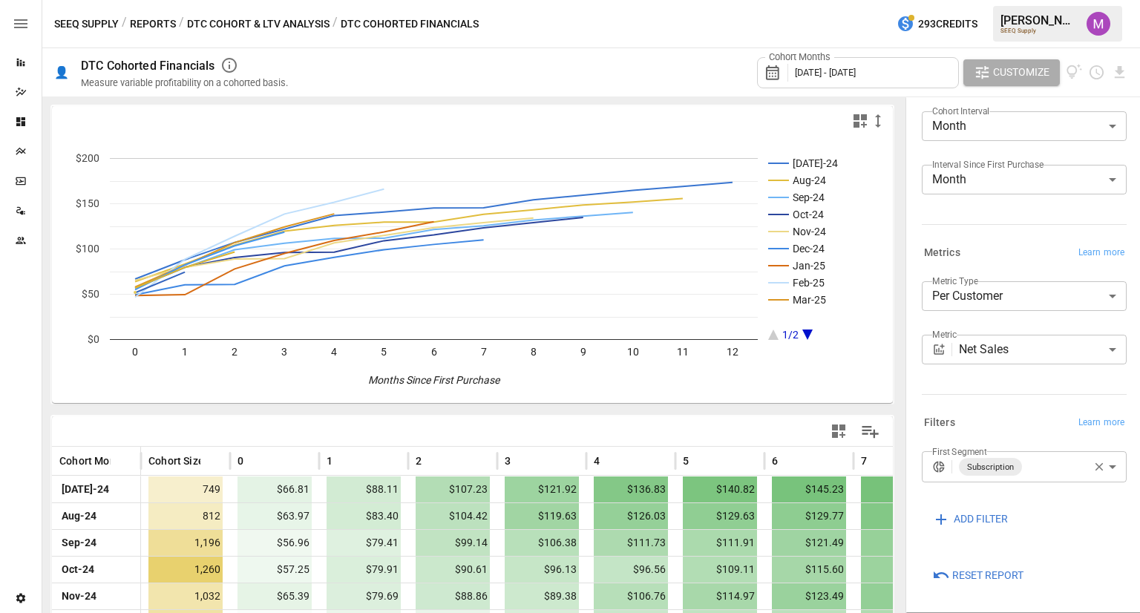
click at [807, 332] on icon "A chart." at bounding box center [807, 335] width 10 height 10
click at [802, 333] on rect "A chart." at bounding box center [820, 249] width 104 height 182
click at [801, 333] on rect "A chart." at bounding box center [820, 249] width 104 height 182
click at [812, 333] on rect "A chart." at bounding box center [820, 249] width 104 height 182
click at [805, 333] on icon "A chart." at bounding box center [807, 335] width 10 height 10
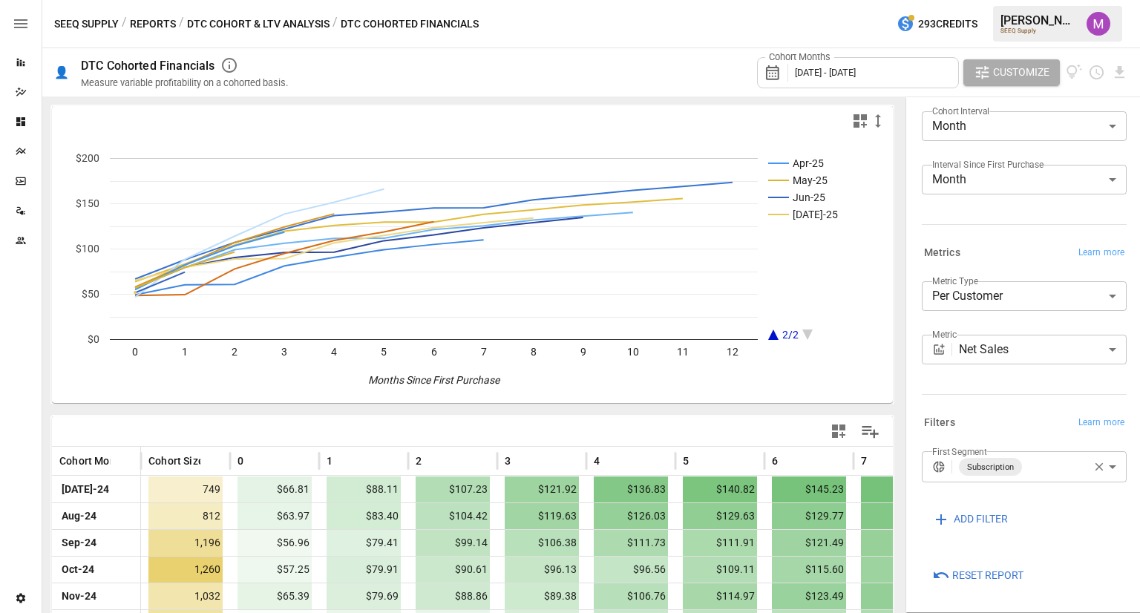
click at [770, 335] on icon "A chart." at bounding box center [773, 335] width 10 height 10
drag, startPoint x: 830, startPoint y: 298, endPoint x: 766, endPoint y: 298, distance: 63.8
click at [766, 298] on icon "[DATE]-24 Aug-24 Sep-24 Oct-24 Nov-24 Dec-24 Jan-25 Feb-25 Mar-25 1/2 0 1 2 3 4…" at bounding box center [467, 269] width 831 height 267
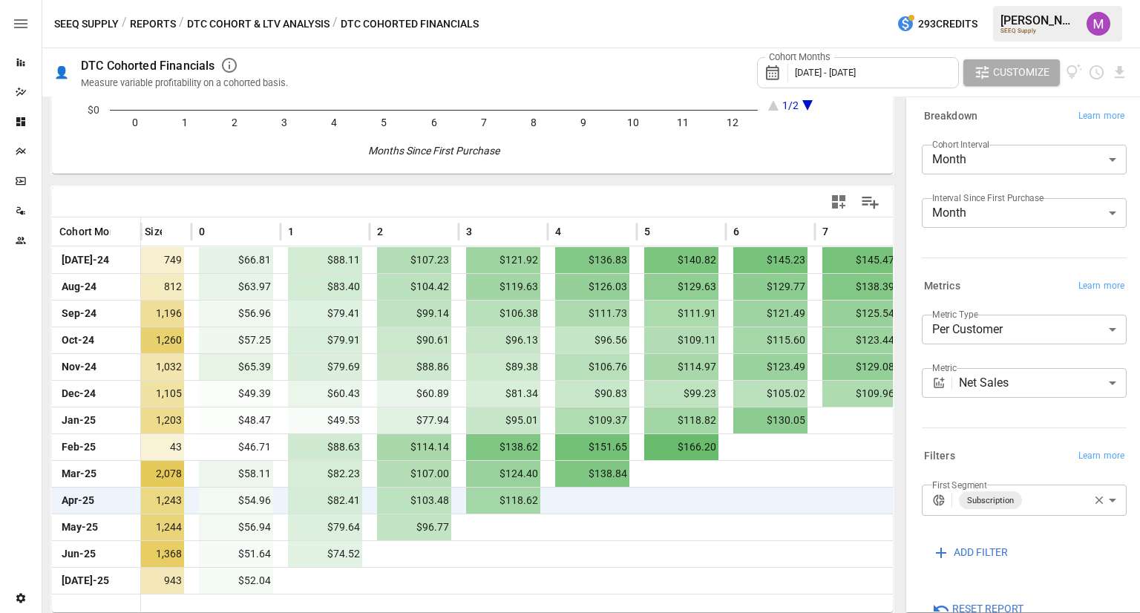
scroll to position [12, 0]
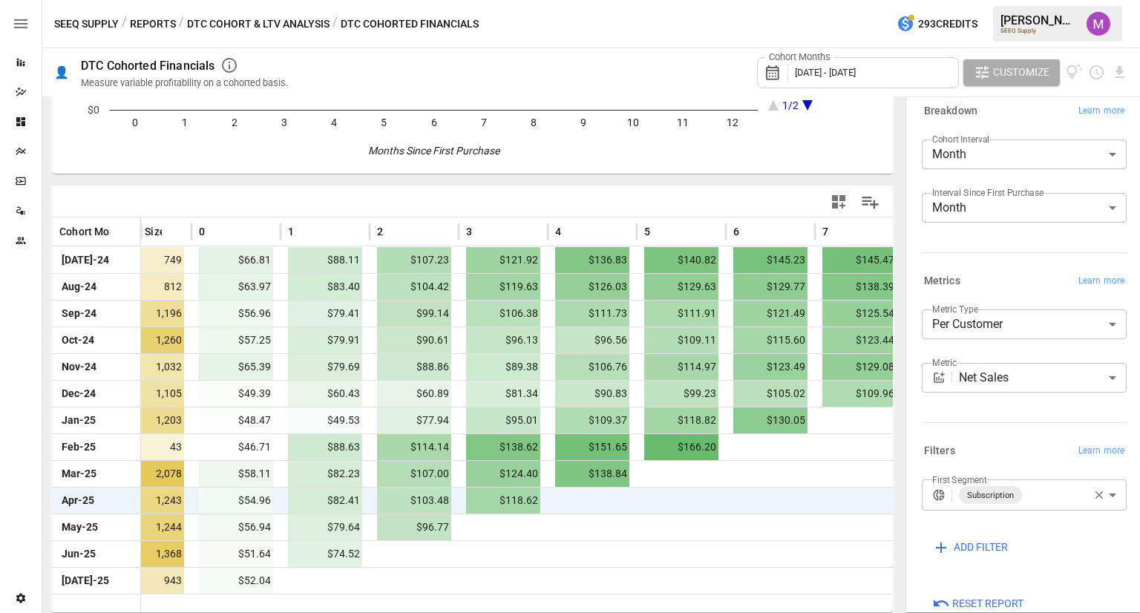
click at [923, 75] on div "Cohort Months [DATE] - [DATE]" at bounding box center [858, 72] width 202 height 31
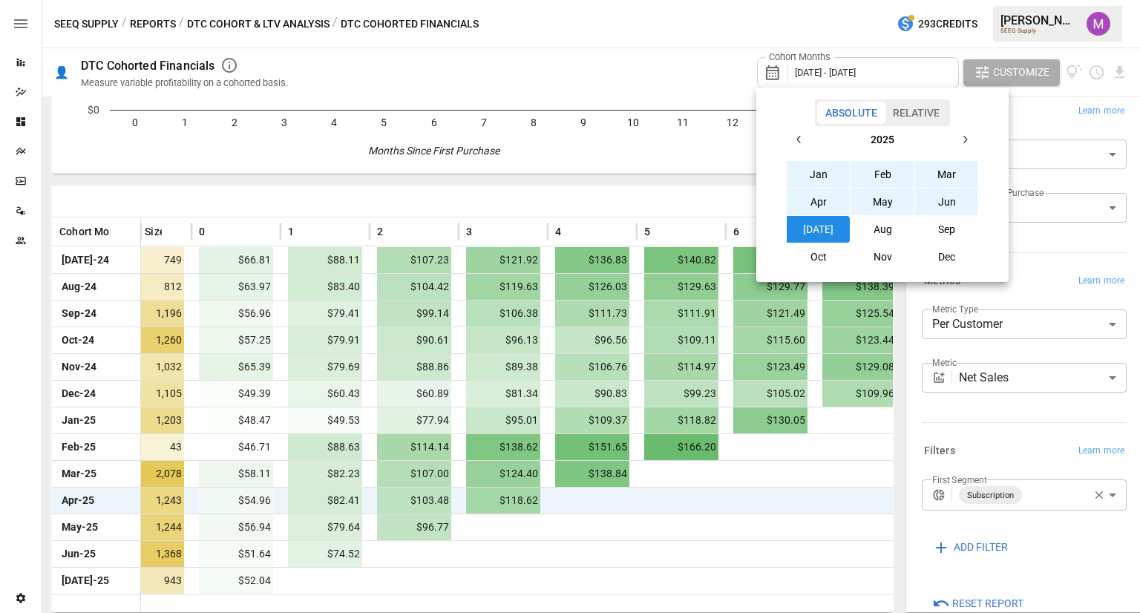
click at [985, 69] on div at bounding box center [570, 306] width 1140 height 613
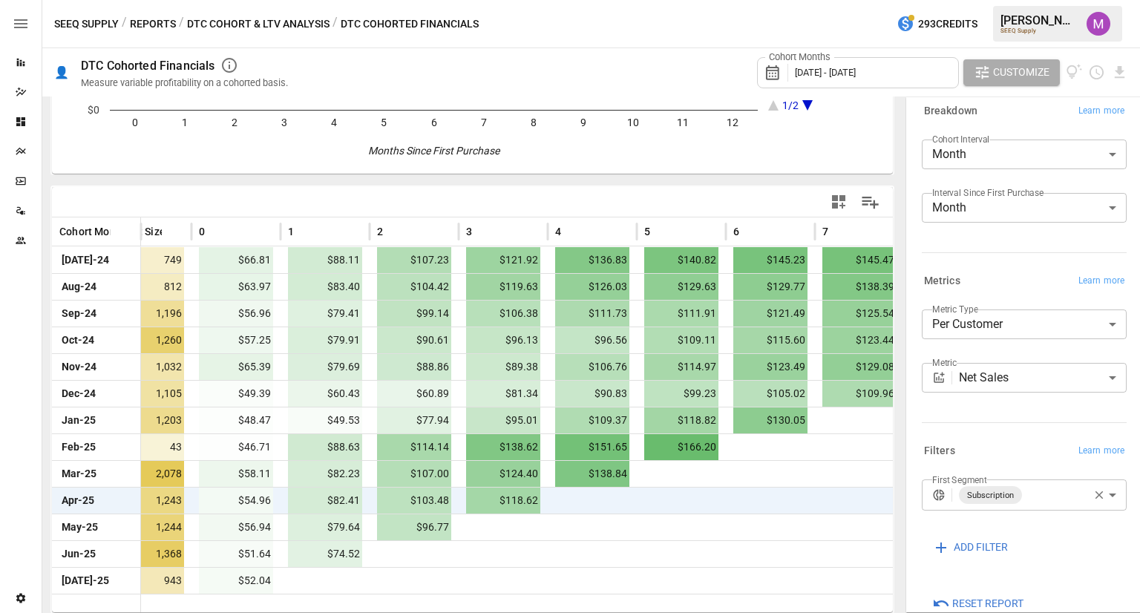
click at [938, 78] on div "Cohort Months [DATE] - [DATE]" at bounding box center [858, 72] width 202 height 31
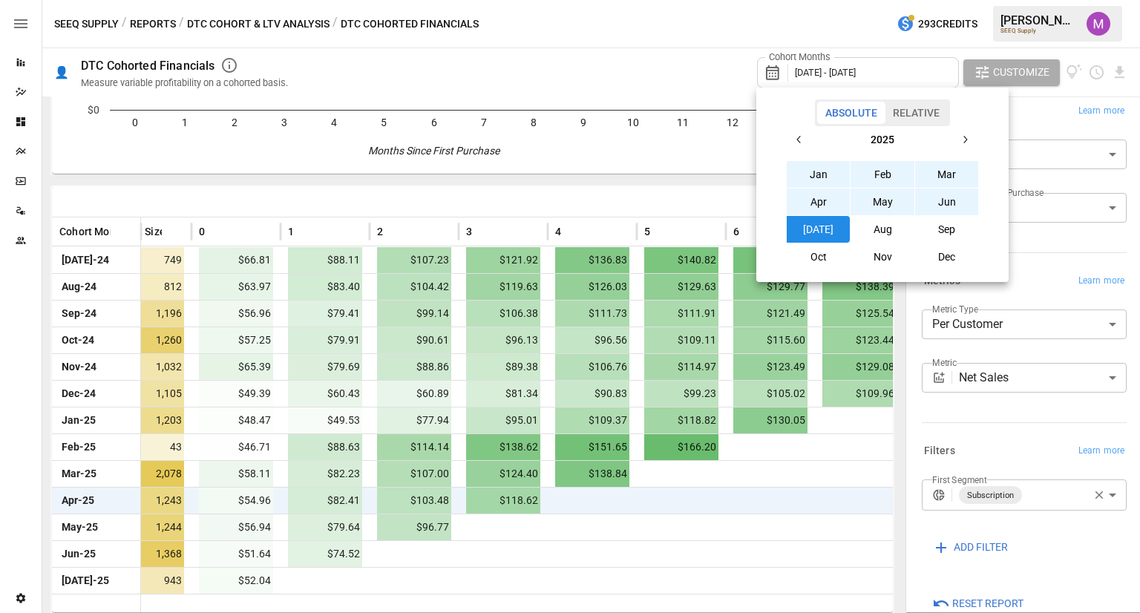
click at [560, 194] on div at bounding box center [570, 306] width 1140 height 613
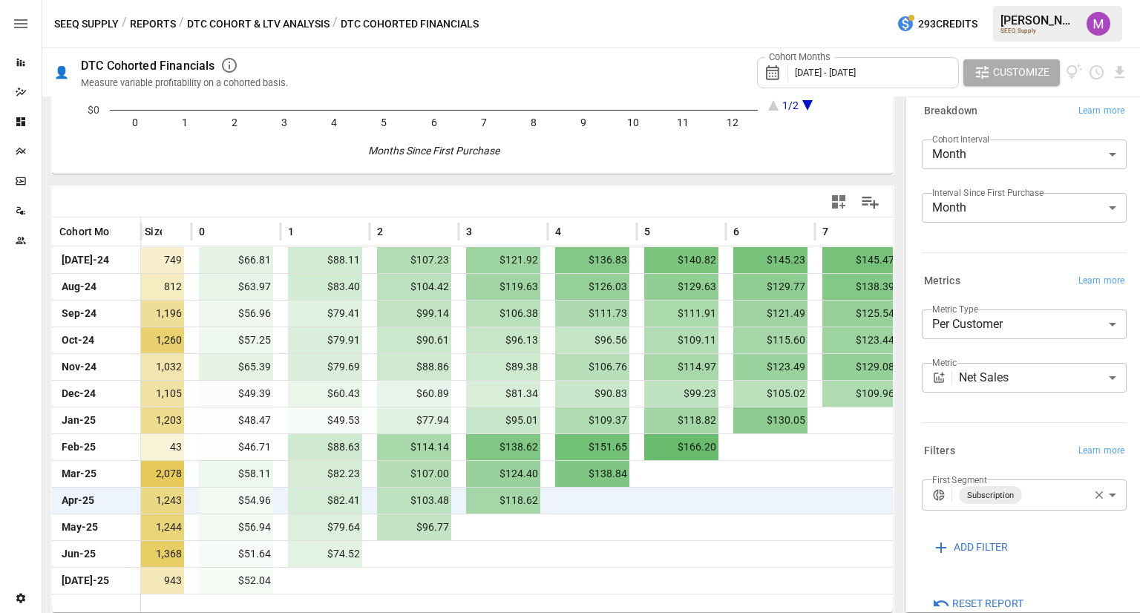
click at [1019, 0] on body "Reports Dazzler Studio Dashboards Plans SmartModel ™ Data Sources Team Settings…" at bounding box center [570, 0] width 1140 height 0
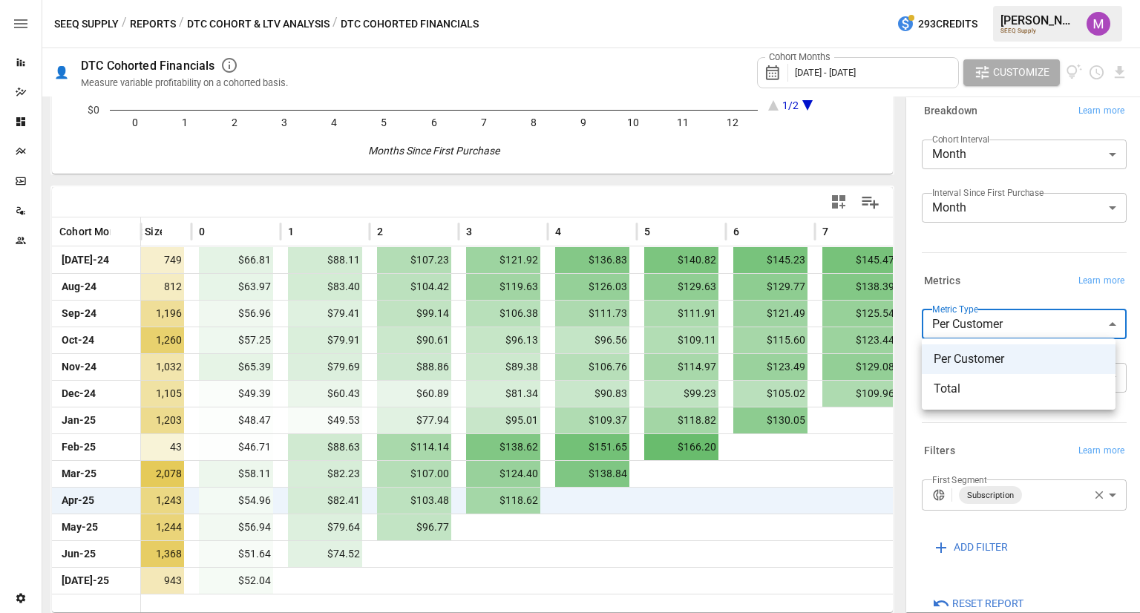
click at [1010, 304] on div at bounding box center [570, 306] width 1140 height 613
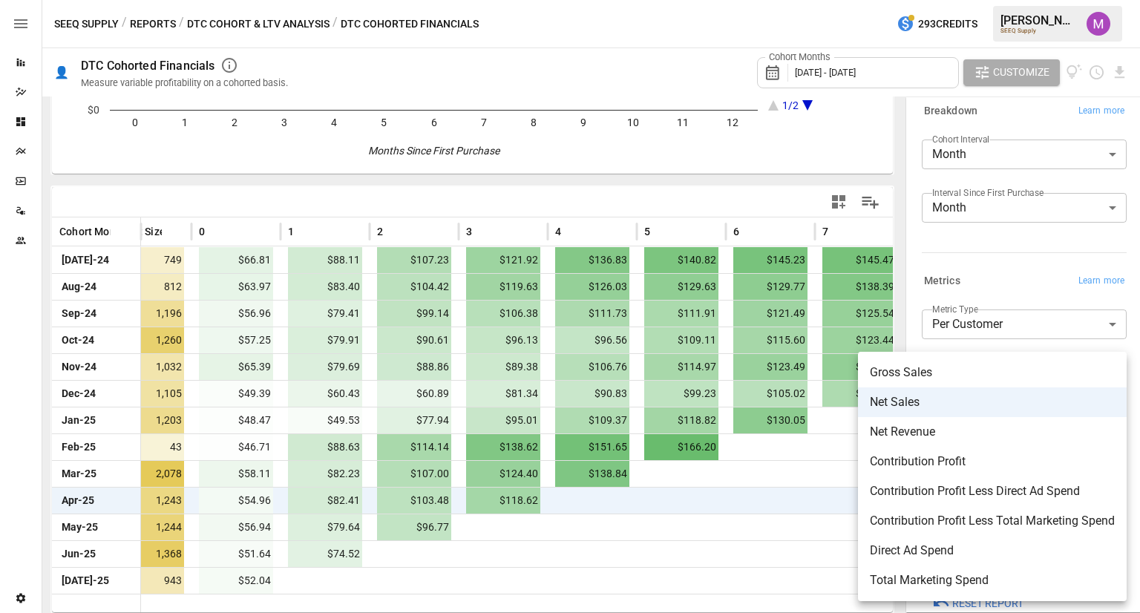
click at [1005, 0] on body "Reports Dazzler Studio Dashboards Plans SmartModel ™ Data Sources Team Settings…" at bounding box center [570, 0] width 1140 height 0
click at [968, 555] on span "Direct Ad Spend" at bounding box center [992, 551] width 245 height 18
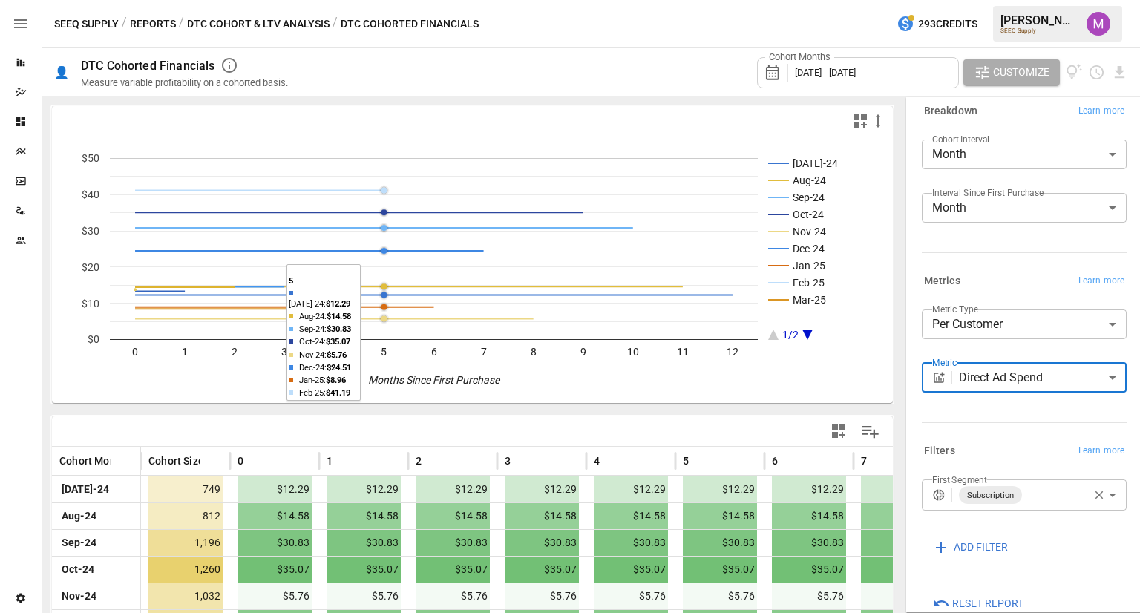
scroll to position [229, 0]
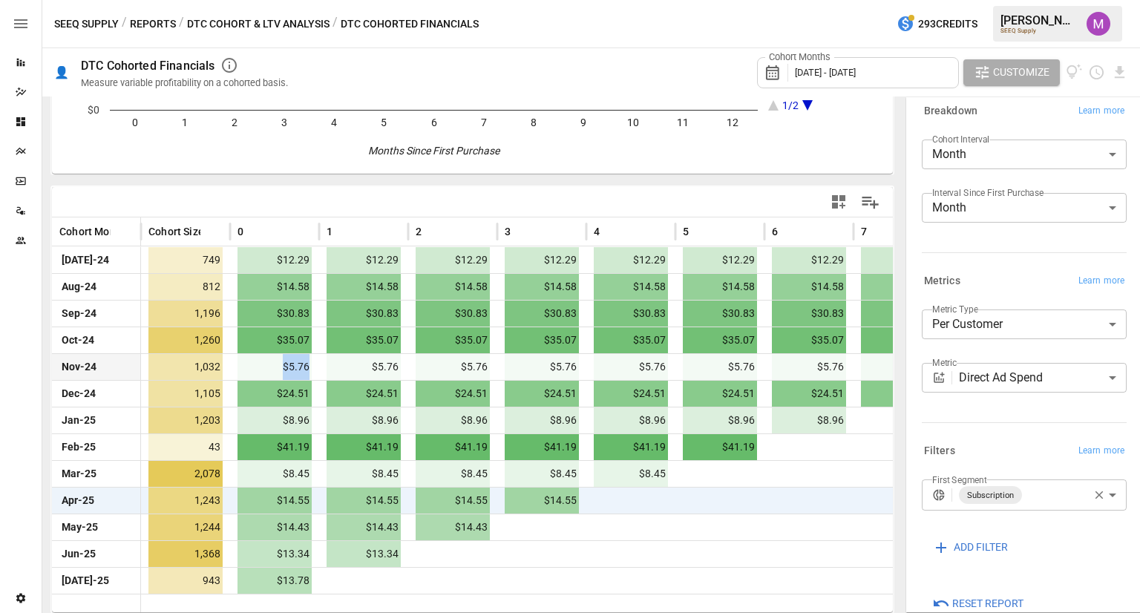
drag, startPoint x: 276, startPoint y: 360, endPoint x: 310, endPoint y: 370, distance: 35.0
click at [310, 370] on span "$5.76" at bounding box center [275, 367] width 74 height 26
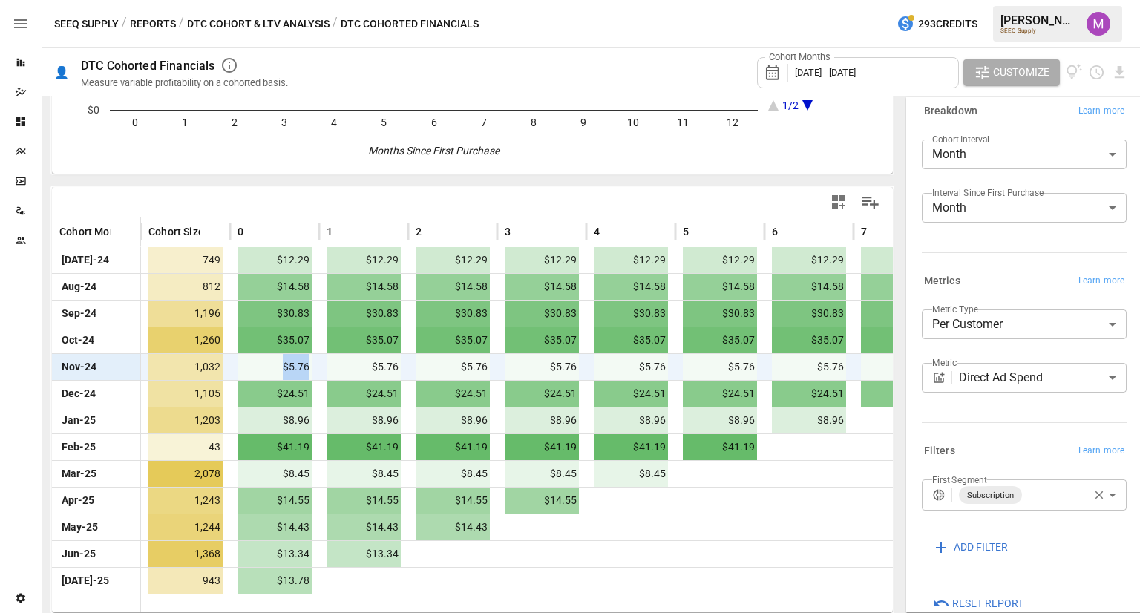
click at [255, 359] on span "$5.76" at bounding box center [275, 367] width 74 height 26
drag, startPoint x: 276, startPoint y: 476, endPoint x: 315, endPoint y: 480, distance: 38.8
click at [315, 480] on div "$8.45" at bounding box center [274, 473] width 89 height 27
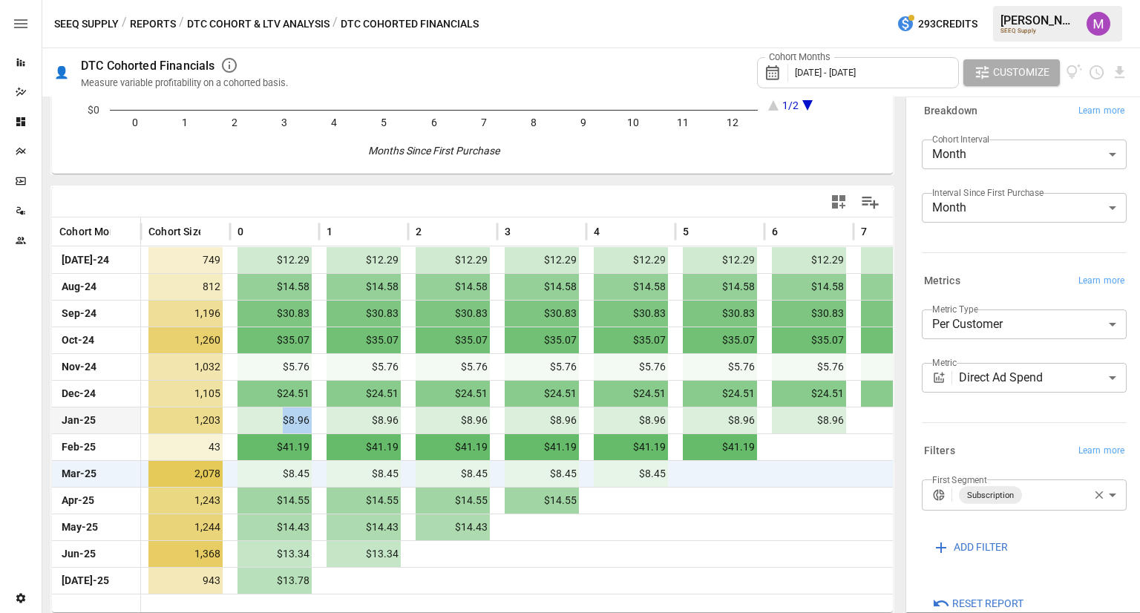
drag, startPoint x: 270, startPoint y: 418, endPoint x: 332, endPoint y: 424, distance: 61.9
click at [332, 424] on div "Jan-25 1,203 $8.96 $8.96 $8.96 $8.96 $8.96 $8.96 $8.96" at bounding box center [720, 420] width 1336 height 27
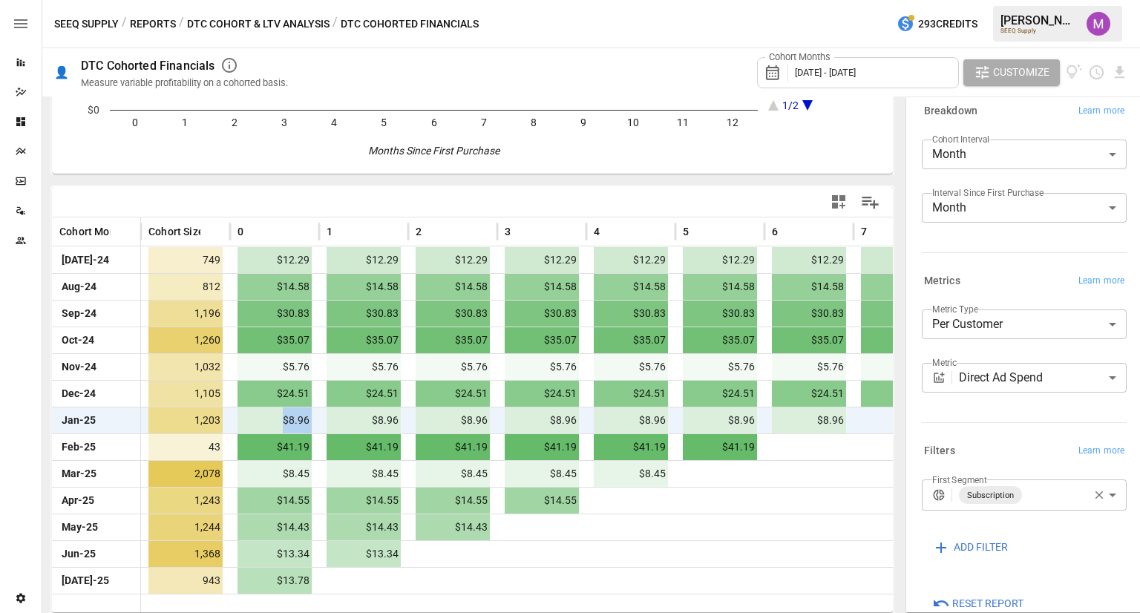
click at [1036, 0] on body "Reports Dazzler Studio Dashboards Plans SmartModel ™ Data Sources Team Settings…" at bounding box center [570, 0] width 1140 height 0
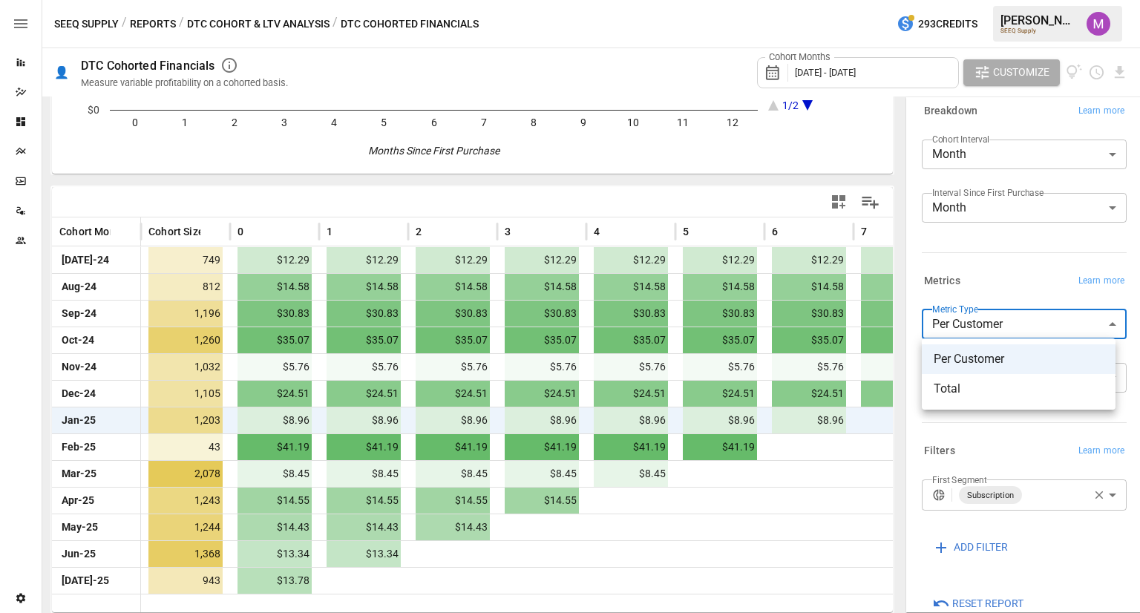
click at [996, 318] on div at bounding box center [570, 306] width 1140 height 613
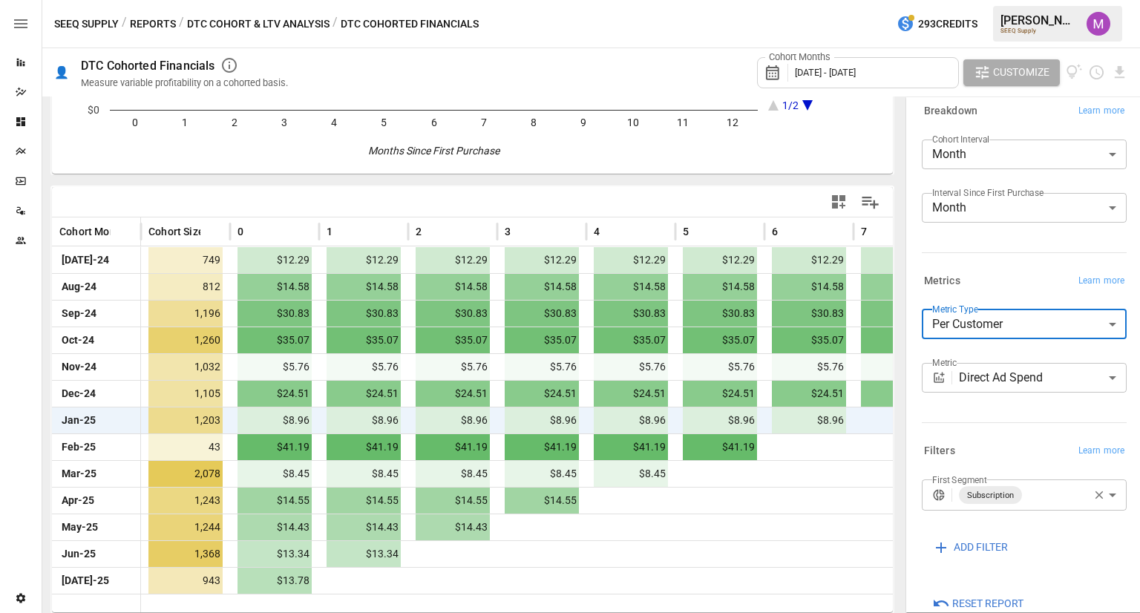
click at [1007, 0] on body "Reports Dazzler Studio Dashboards Plans SmartModel ™ Data Sources Team Settings…" at bounding box center [570, 0] width 1140 height 0
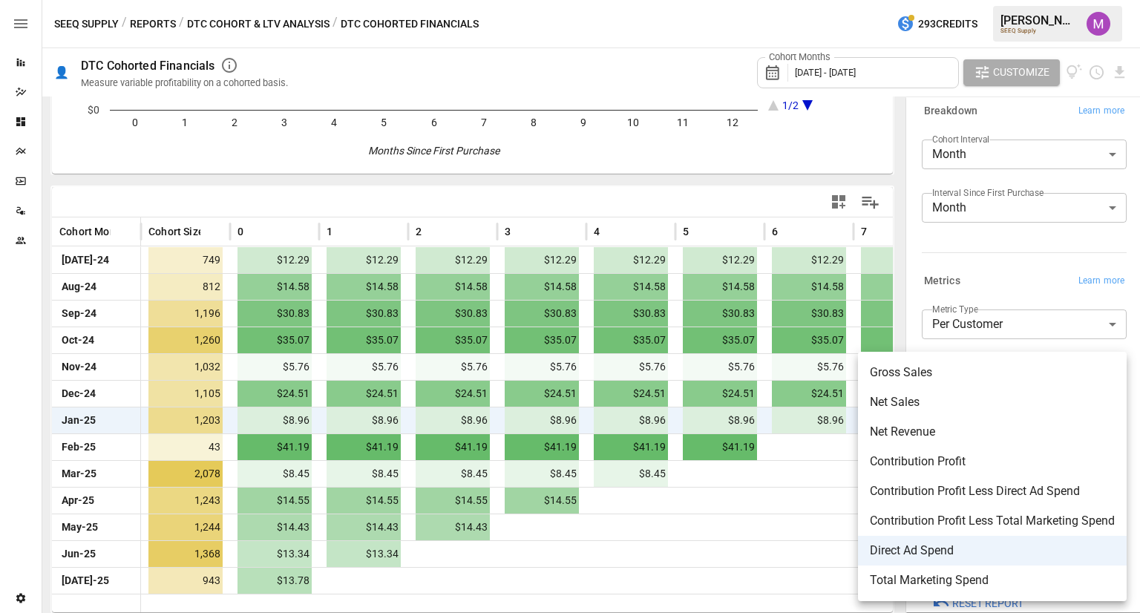
click at [914, 429] on span "Net Revenue" at bounding box center [992, 432] width 245 height 18
type input "**********"
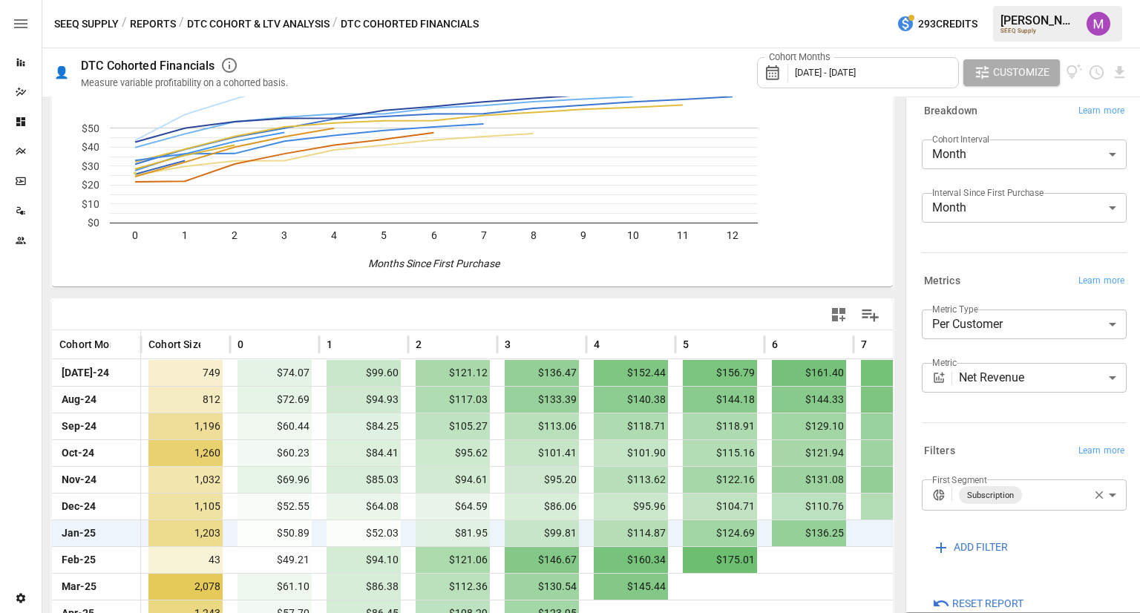
click at [986, 272] on div "Metrics Learn more" at bounding box center [1024, 281] width 205 height 21
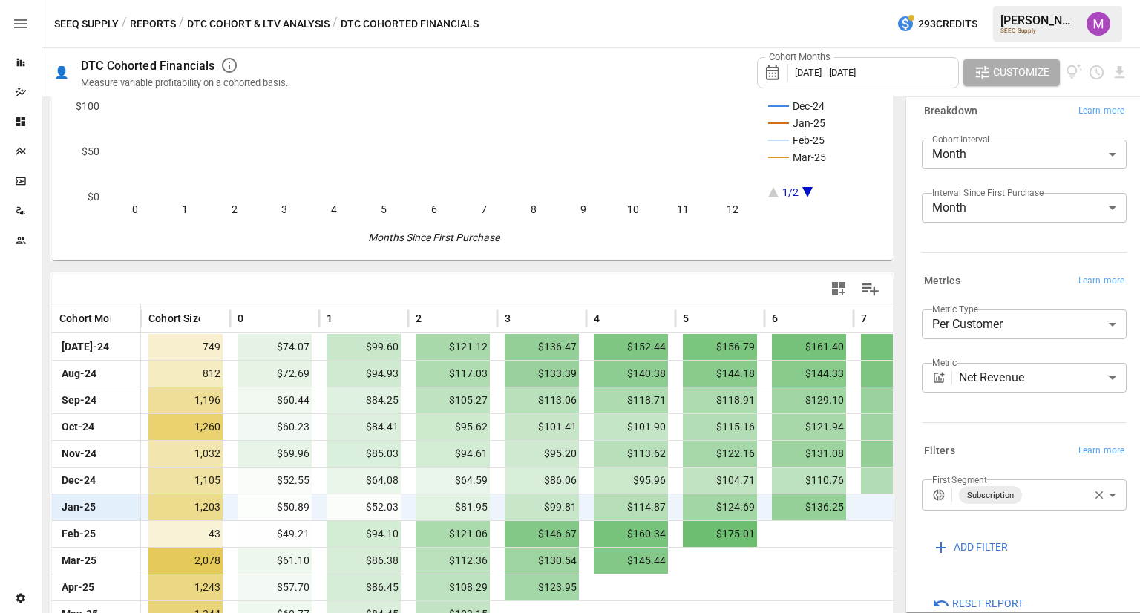
scroll to position [229, 0]
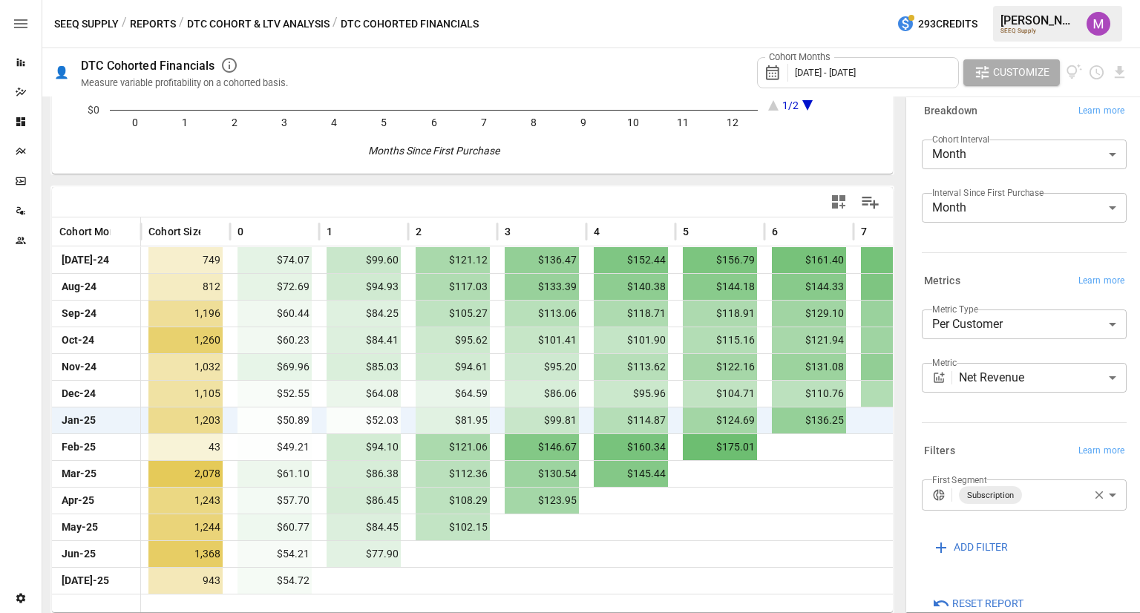
click at [298, 25] on button "DTC Cohort & LTV Analysis" at bounding box center [258, 24] width 143 height 19
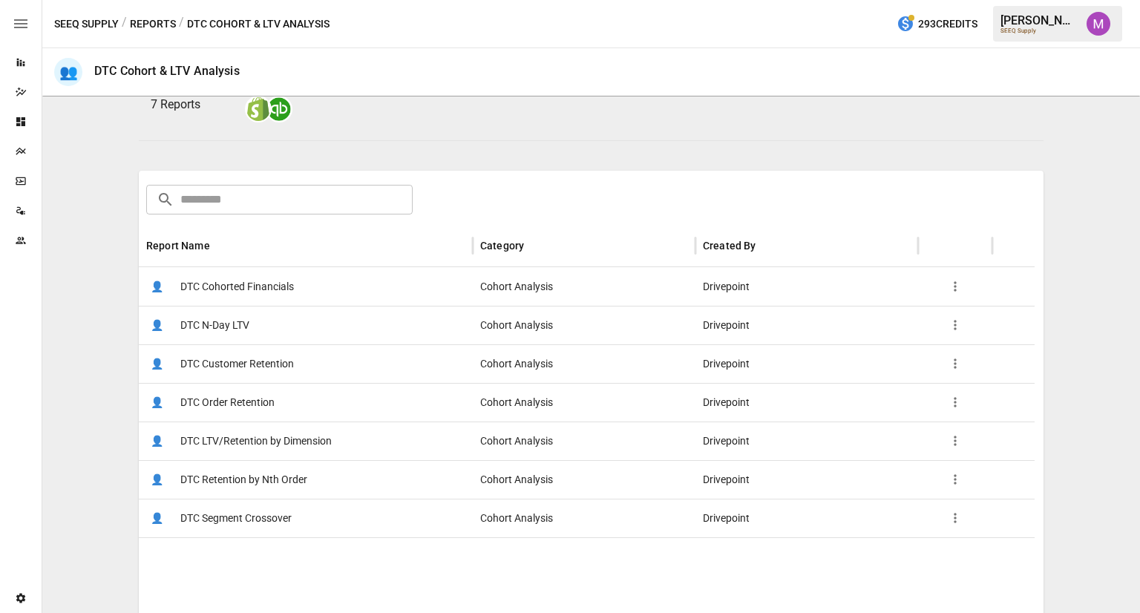
scroll to position [154, 0]
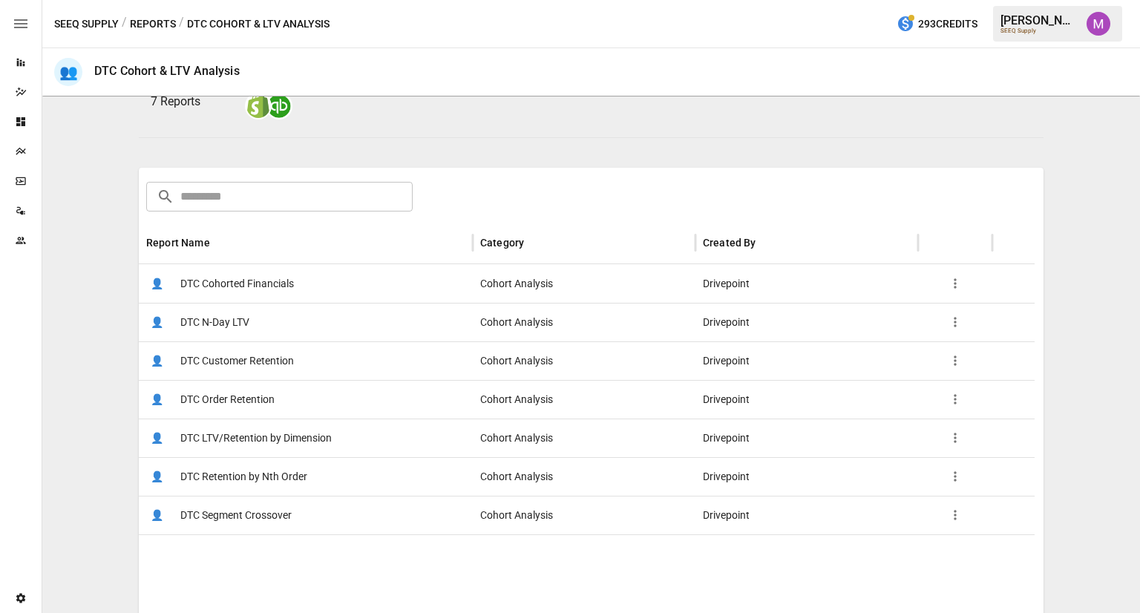
click at [306, 432] on span "DTC LTV/Retention by Dimension" at bounding box center [255, 438] width 151 height 38
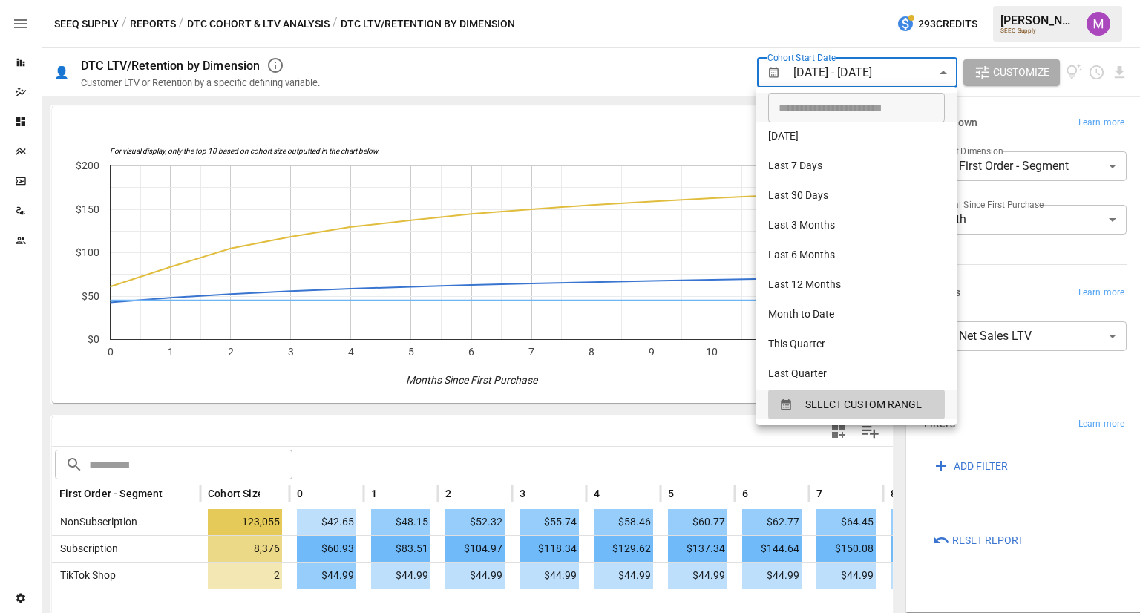
click at [911, 0] on body "Reports Dazzler Studio Dashboards Plans SmartModel ™ Data Sources Team Settings…" at bounding box center [570, 0] width 1140 height 0
click at [829, 293] on li "Last 12 Months" at bounding box center [856, 286] width 200 height 30
type input "**********"
